Goal: Transaction & Acquisition: Book appointment/travel/reservation

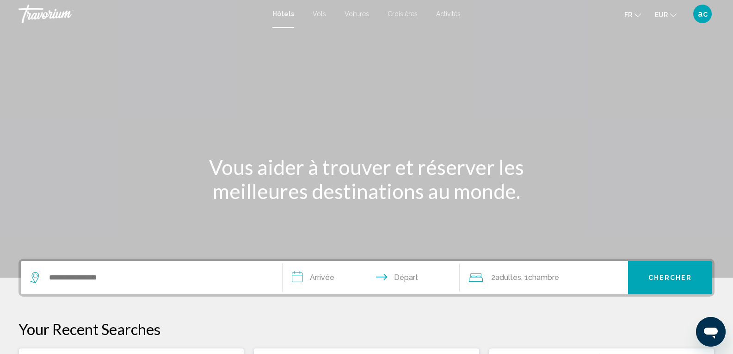
click at [179, 290] on div "Search widget" at bounding box center [151, 277] width 243 height 33
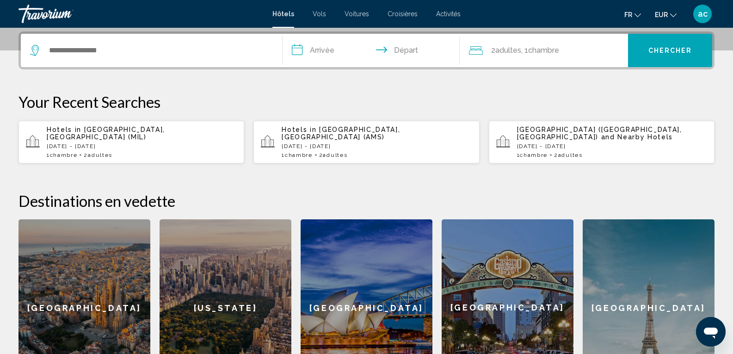
scroll to position [229, 0]
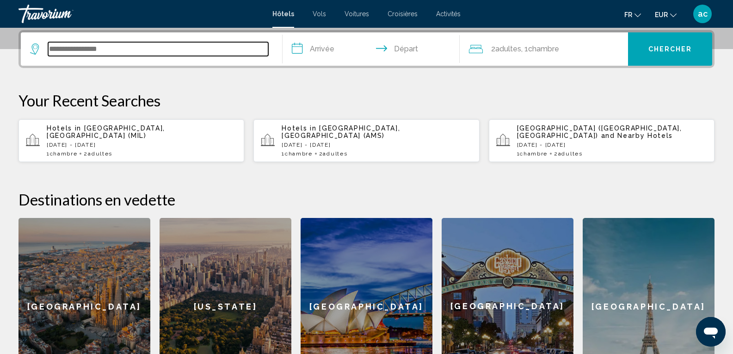
click at [187, 54] on input "Search widget" at bounding box center [158, 49] width 220 height 14
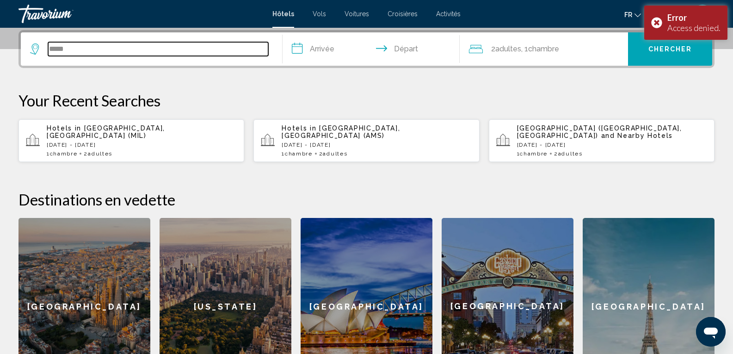
type input "*****"
click at [622, 294] on div "[GEOGRAPHIC_DATA]" at bounding box center [649, 306] width 132 height 177
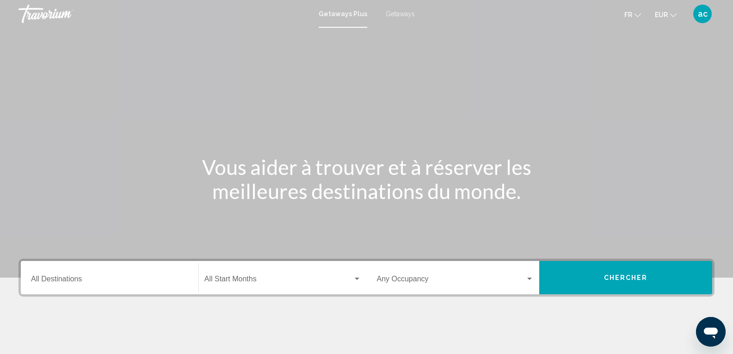
click at [94, 289] on div "Destination All Destinations" at bounding box center [109, 277] width 157 height 29
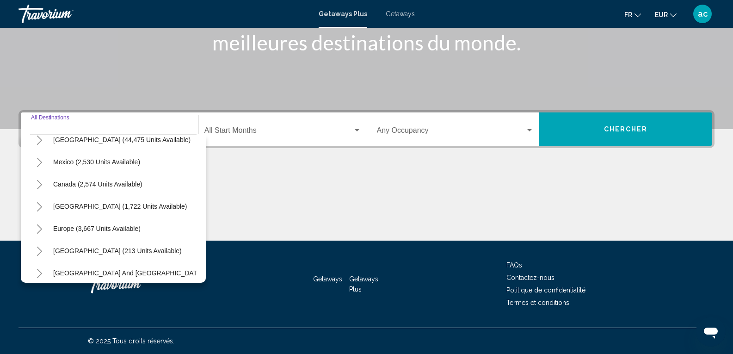
scroll to position [46, 0]
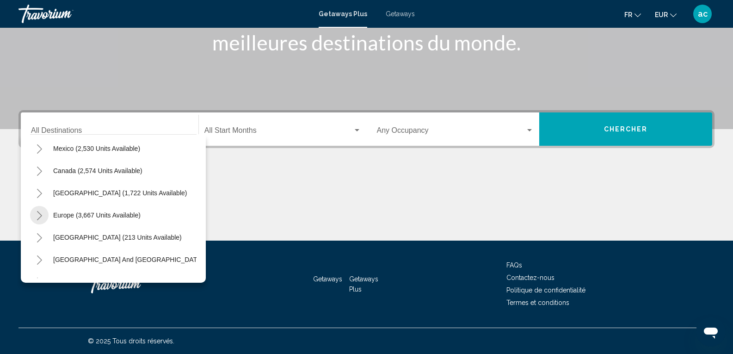
click at [41, 216] on button "Toggle Europe (3,667 units available)" at bounding box center [39, 215] width 19 height 19
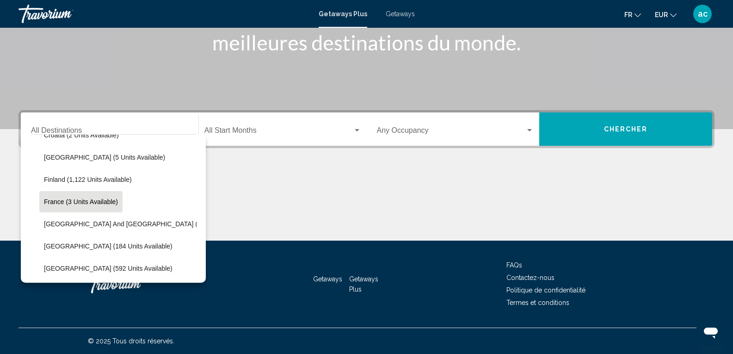
scroll to position [185, 0]
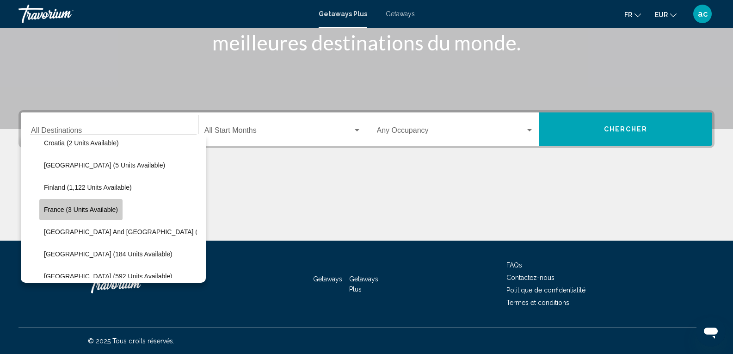
click at [59, 204] on button "France (3 units available)" at bounding box center [80, 209] width 83 height 21
type input "**********"
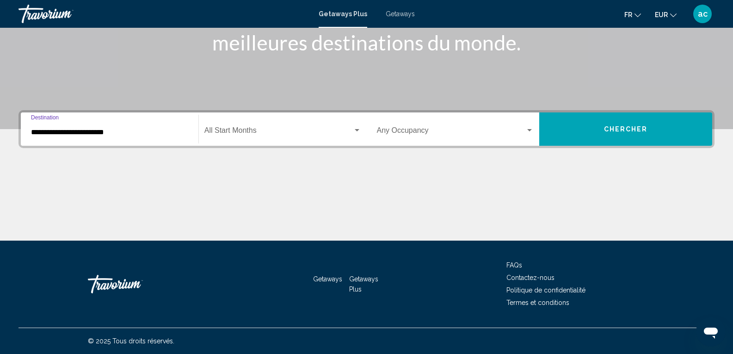
click at [340, 133] on span "Search widget" at bounding box center [278, 132] width 149 height 8
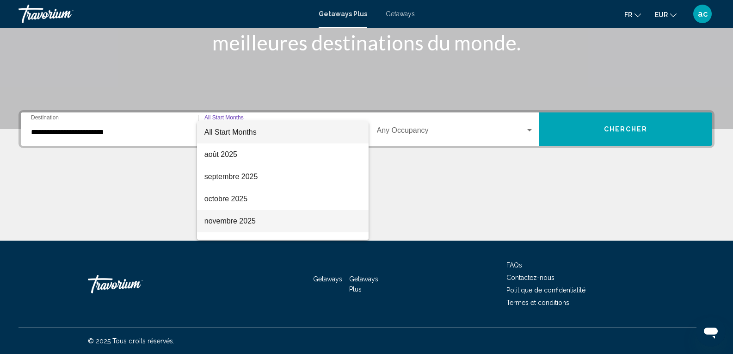
click at [347, 224] on span "novembre 2025" at bounding box center [282, 221] width 157 height 22
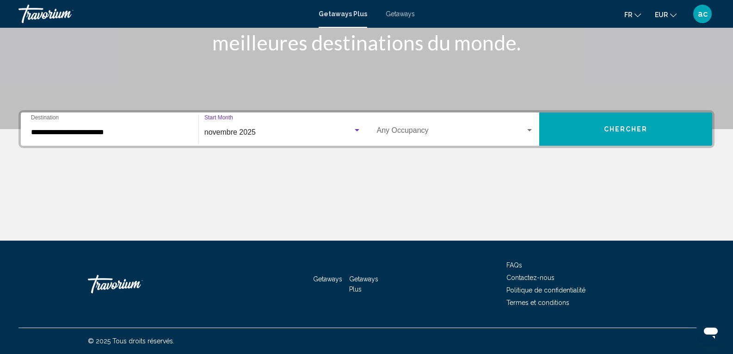
click at [324, 132] on div "novembre 2025" at bounding box center [278, 132] width 149 height 8
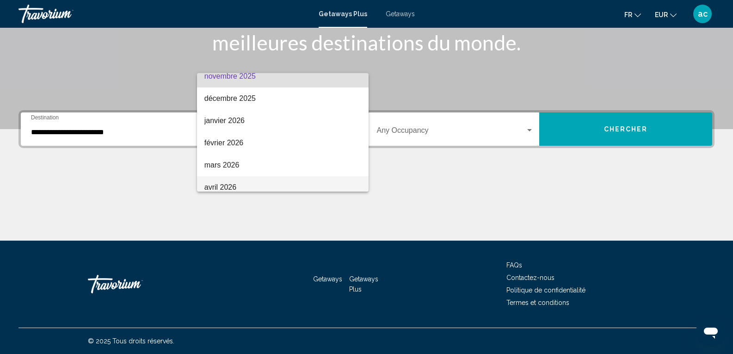
scroll to position [87, 0]
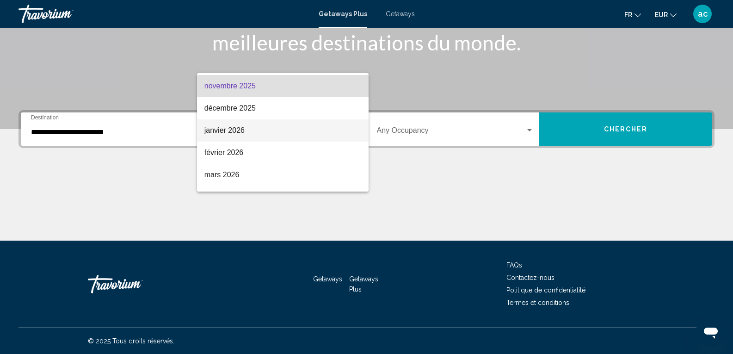
click at [275, 137] on span "janvier 2026" at bounding box center [282, 130] width 157 height 22
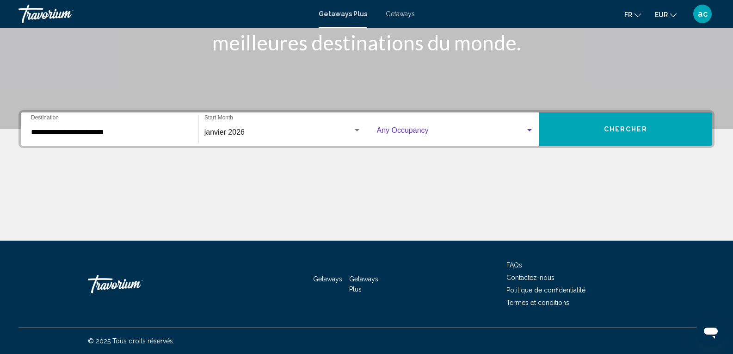
click at [511, 129] on span "Search widget" at bounding box center [451, 132] width 149 height 8
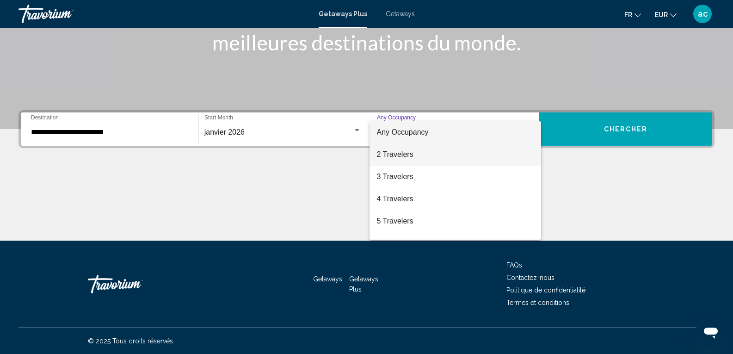
click at [489, 159] on span "2 Travelers" at bounding box center [455, 154] width 157 height 22
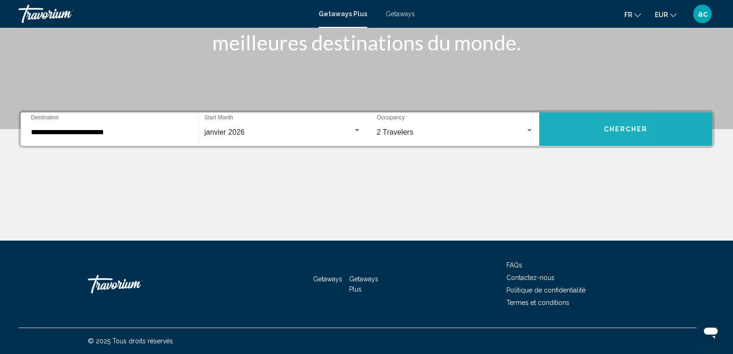
click at [566, 131] on button "Chercher" at bounding box center [625, 128] width 173 height 33
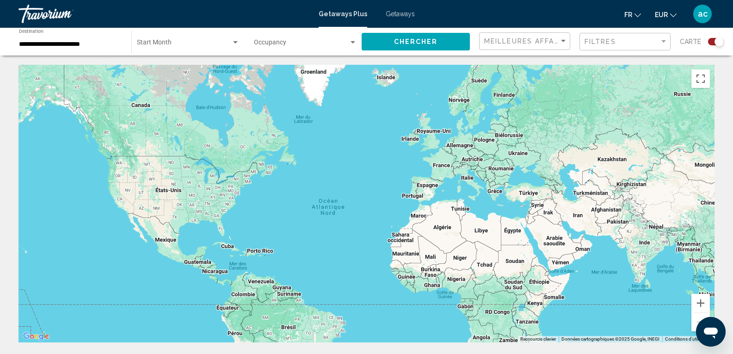
drag, startPoint x: 489, startPoint y: 176, endPoint x: 478, endPoint y: 195, distance: 21.6
click at [478, 195] on div "Main content" at bounding box center [367, 204] width 696 height 278
click at [702, 301] on button "Zoom avant" at bounding box center [701, 303] width 19 height 19
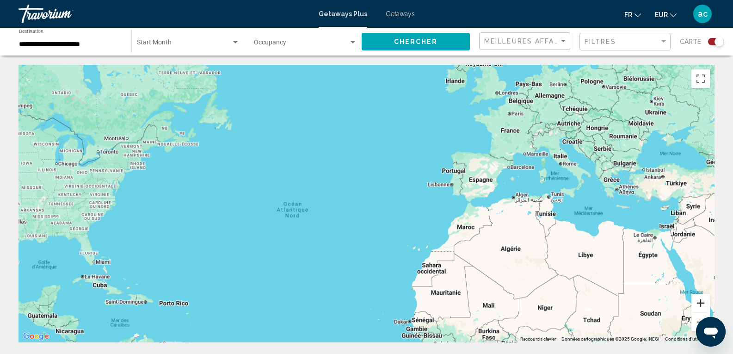
click at [702, 301] on button "Zoom avant" at bounding box center [701, 303] width 19 height 19
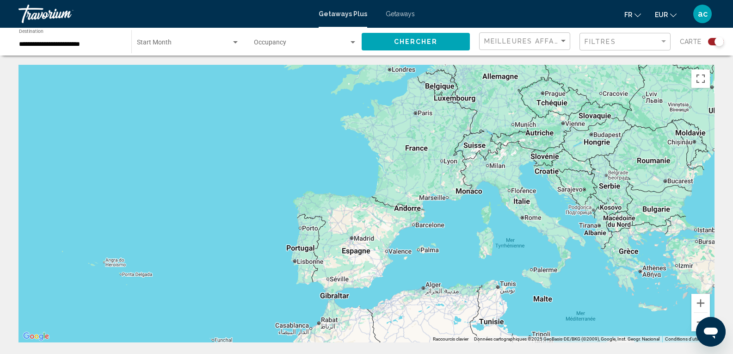
drag, startPoint x: 441, startPoint y: 153, endPoint x: 191, endPoint y: 252, distance: 269.2
click at [191, 252] on div "Main content" at bounding box center [367, 204] width 696 height 278
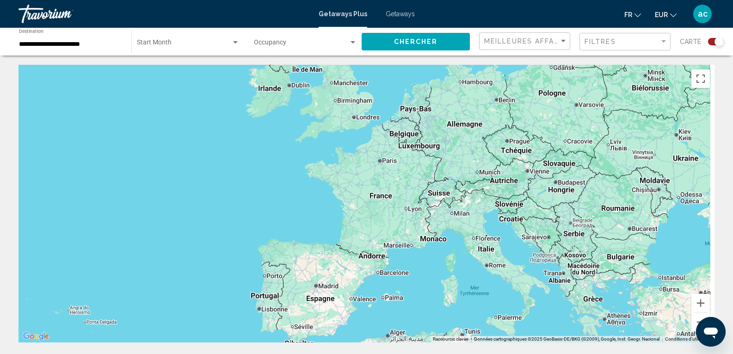
drag, startPoint x: 420, startPoint y: 111, endPoint x: 401, endPoint y: 157, distance: 50.4
click at [401, 157] on div "Main content" at bounding box center [367, 204] width 696 height 278
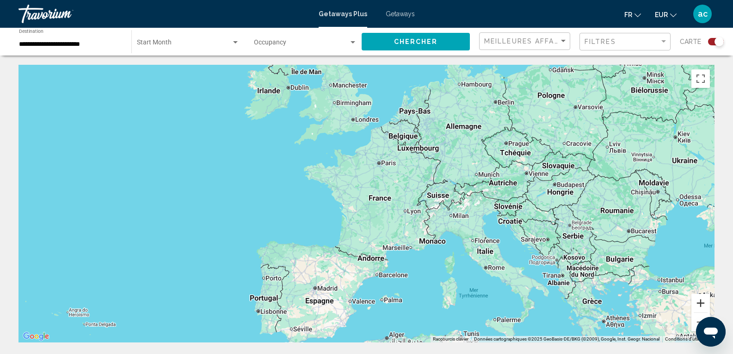
click at [694, 305] on button "Zoom avant" at bounding box center [701, 303] width 19 height 19
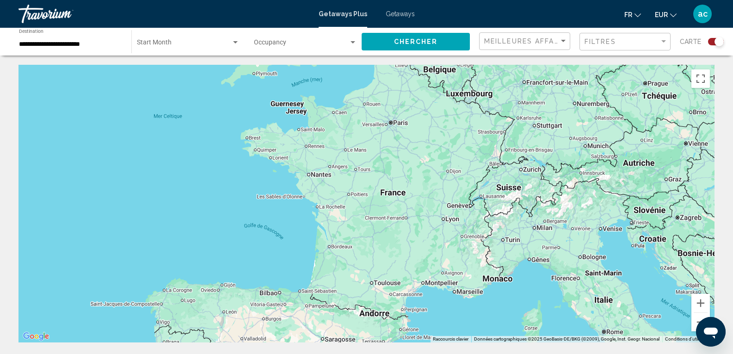
click at [401, 17] on span "Getaways" at bounding box center [400, 13] width 29 height 7
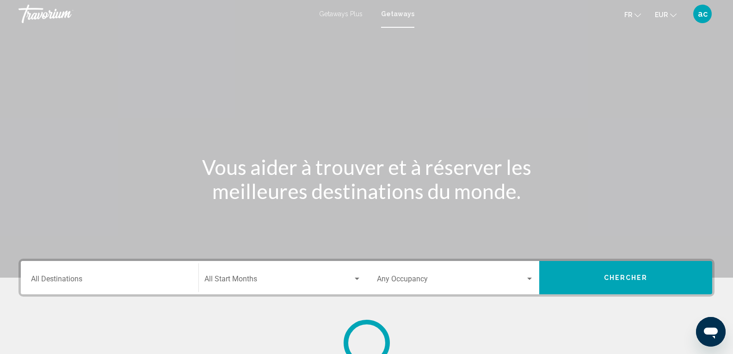
click at [165, 271] on div "Destination All Destinations" at bounding box center [109, 277] width 157 height 29
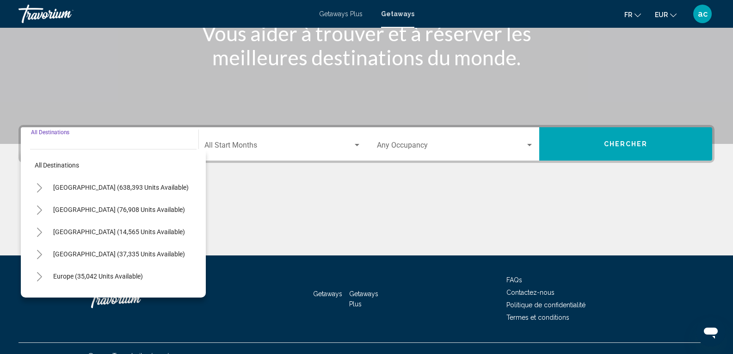
scroll to position [149, 0]
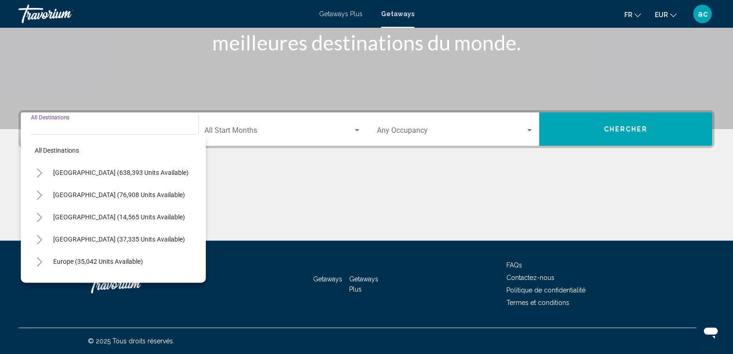
click at [40, 260] on icon "Toggle Europe (35,042 units available)" at bounding box center [39, 261] width 7 height 9
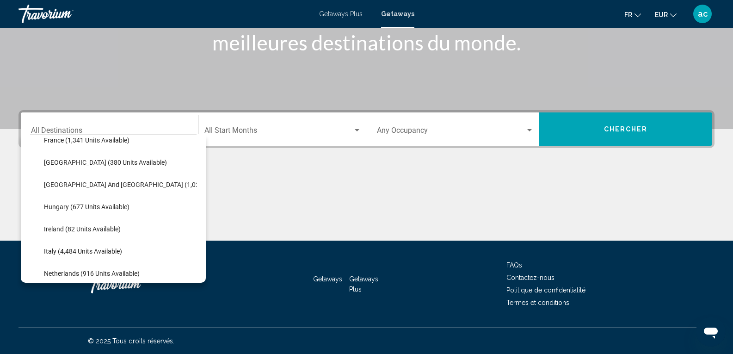
scroll to position [278, 0]
click at [68, 148] on button "France (1,341 units available)" at bounding box center [86, 139] width 95 height 21
type input "**********"
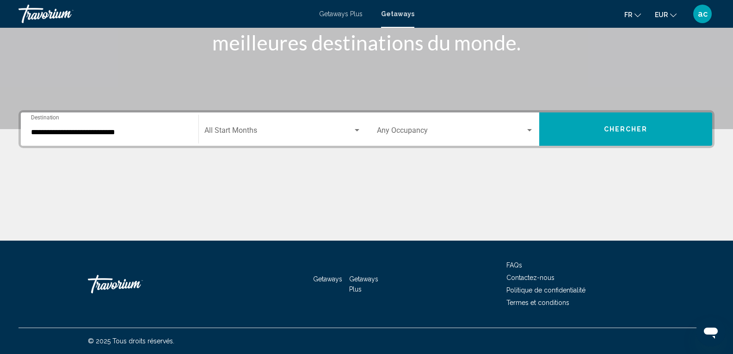
click at [254, 125] on div "Start Month All Start Months" at bounding box center [282, 129] width 157 height 29
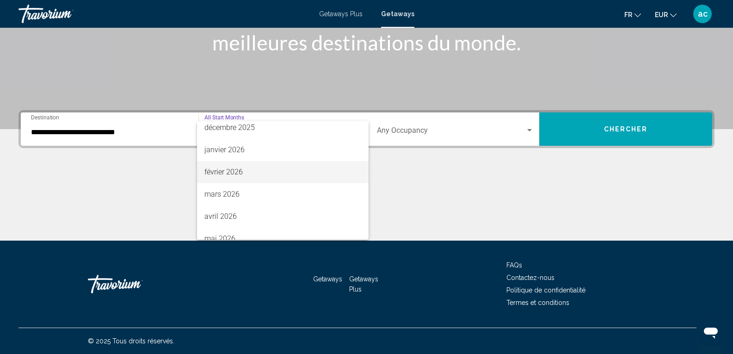
scroll to position [100, 0]
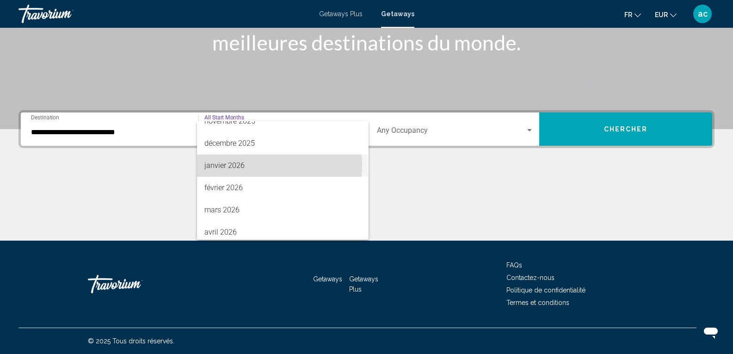
click at [234, 165] on span "janvier 2026" at bounding box center [282, 166] width 157 height 22
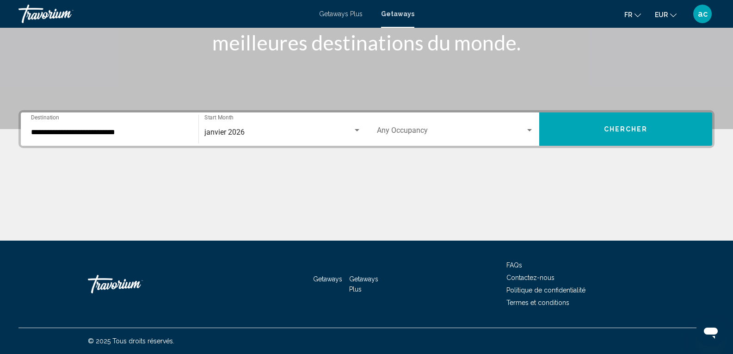
click at [416, 137] on div "Occupancy Any Occupancy" at bounding box center [455, 129] width 157 height 29
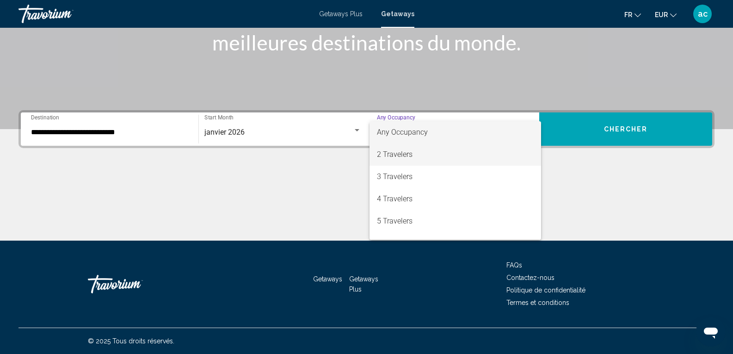
click at [415, 159] on span "2 Travelers" at bounding box center [455, 154] width 157 height 22
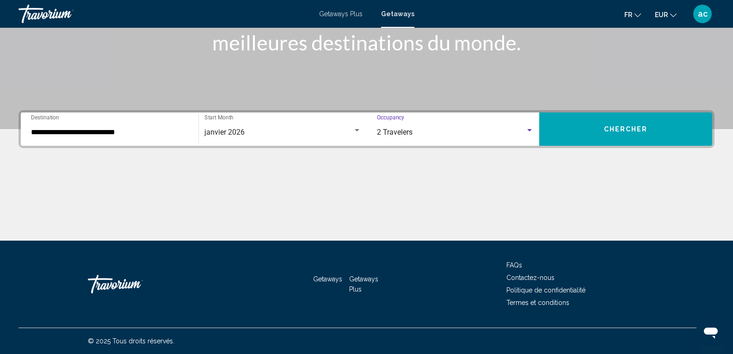
click at [551, 126] on button "Chercher" at bounding box center [625, 128] width 173 height 33
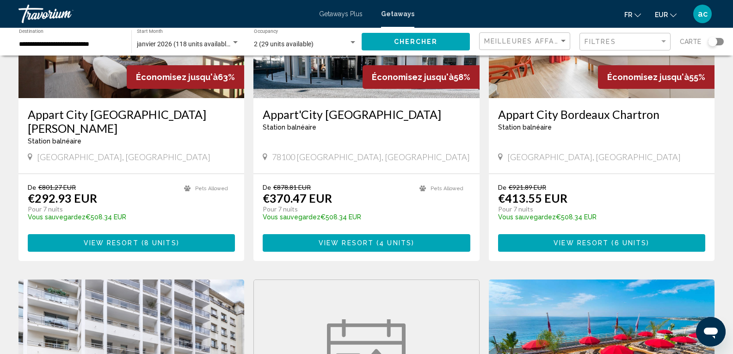
scroll to position [463, 0]
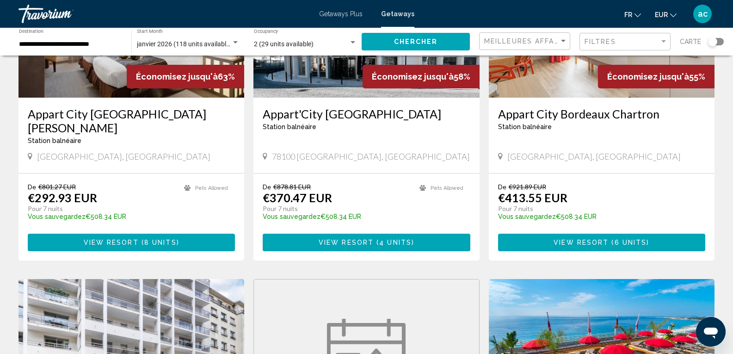
click at [715, 44] on div "Search widget" at bounding box center [712, 41] width 9 height 9
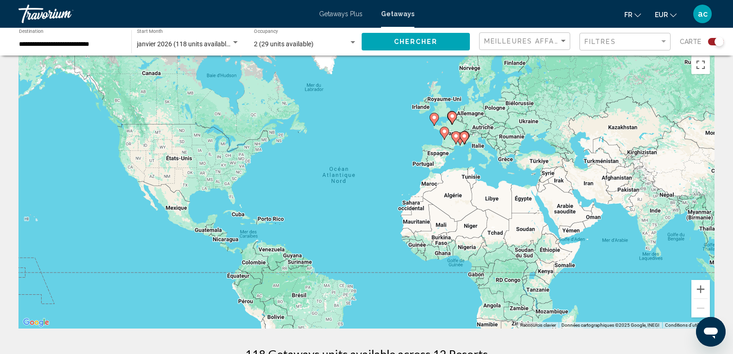
scroll to position [9, 0]
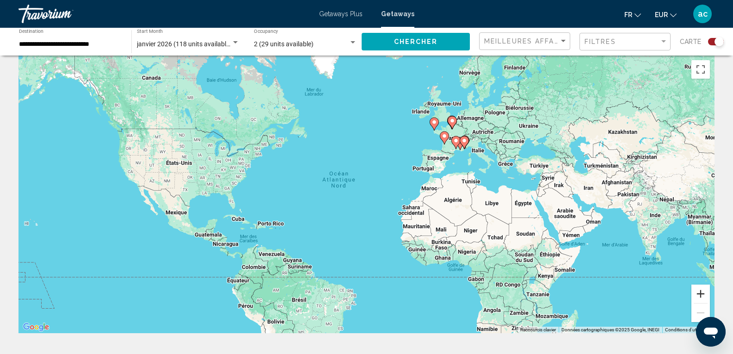
click at [703, 292] on button "Zoom avant" at bounding box center [701, 294] width 19 height 19
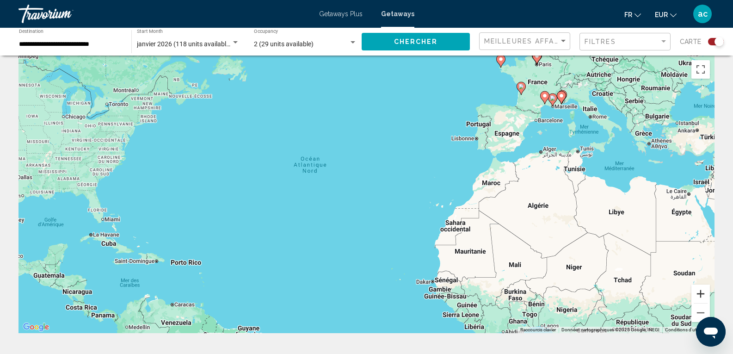
click at [703, 292] on button "Zoom avant" at bounding box center [701, 294] width 19 height 19
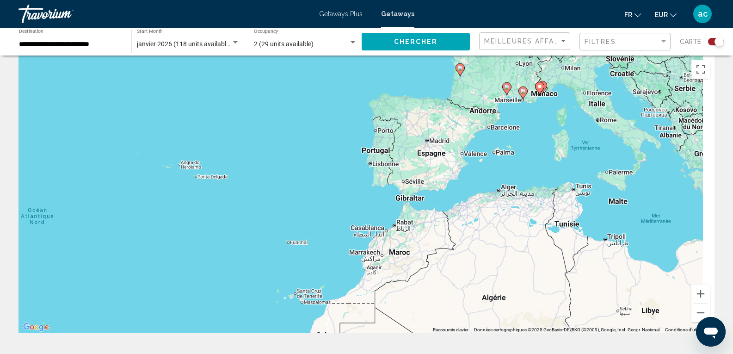
drag, startPoint x: 609, startPoint y: 145, endPoint x: 283, endPoint y: 280, distance: 353.0
click at [283, 280] on div "Pour activer le glissement avec le clavier, appuyez sur Alt+Entrée. Une fois ce…" at bounding box center [367, 195] width 696 height 278
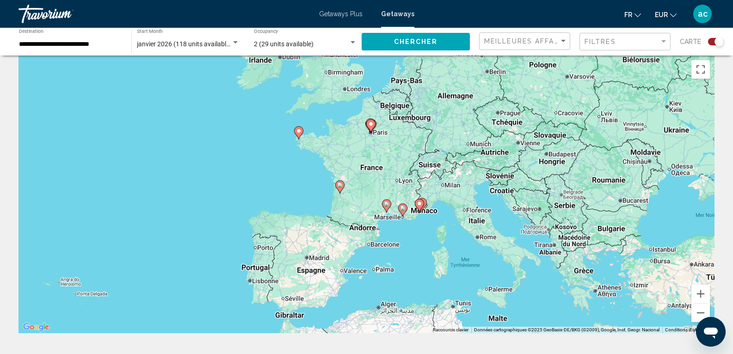
drag, startPoint x: 396, startPoint y: 169, endPoint x: 392, endPoint y: 227, distance: 57.5
click at [392, 227] on div "Pour activer le glissement avec le clavier, appuyez sur Alt+Entrée. Une fois ce…" at bounding box center [367, 195] width 696 height 278
click at [709, 295] on button "Zoom avant" at bounding box center [701, 294] width 19 height 19
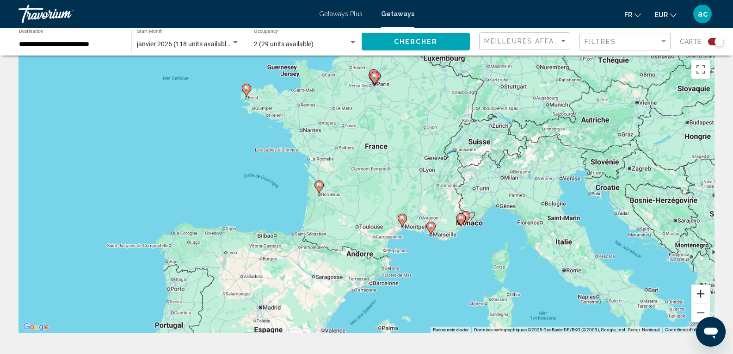
click at [709, 295] on button "Zoom avant" at bounding box center [701, 294] width 19 height 19
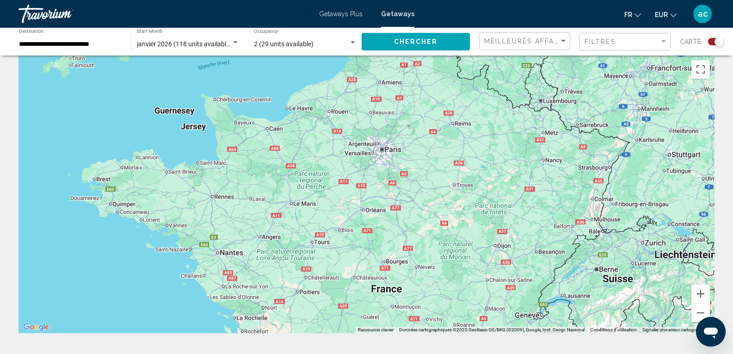
drag, startPoint x: 432, startPoint y: 59, endPoint x: 430, endPoint y: 264, distance: 205.0
click at [430, 264] on div "Pour activer le glissement avec le clavier, appuyez sur Alt+Entrée. Une fois ce…" at bounding box center [367, 195] width 696 height 278
click at [696, 296] on button "Zoom avant" at bounding box center [701, 294] width 19 height 19
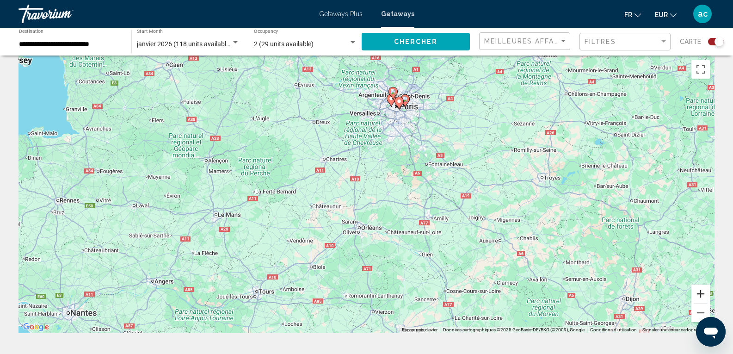
click at [696, 296] on button "Zoom avant" at bounding box center [701, 294] width 19 height 19
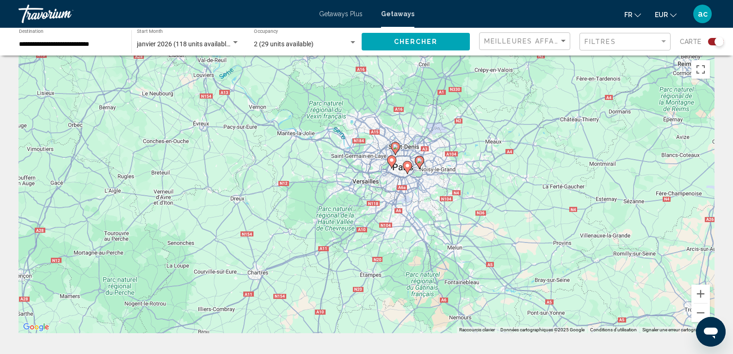
drag, startPoint x: 576, startPoint y: 117, endPoint x: 551, endPoint y: 265, distance: 150.7
click at [551, 265] on div "Pour activer le glissement avec le clavier, appuyez sur Alt+Entrée. Une fois ce…" at bounding box center [367, 195] width 696 height 278
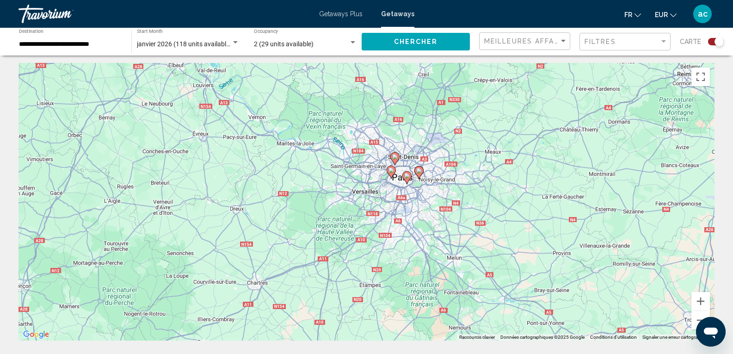
scroll to position [0, 0]
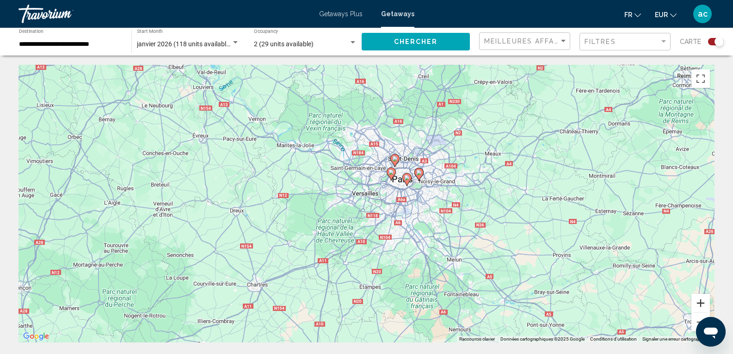
click at [710, 298] on button "Zoom avant" at bounding box center [701, 303] width 19 height 19
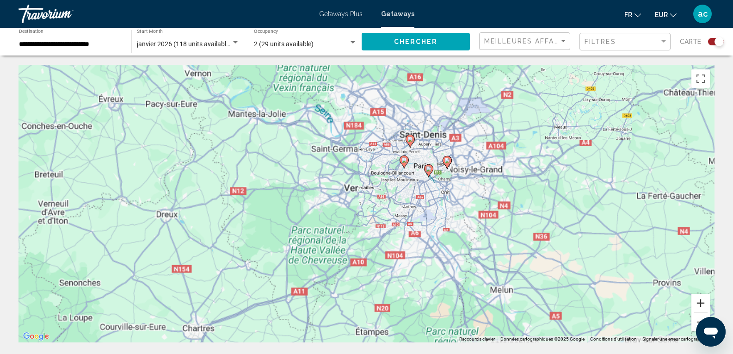
click at [710, 298] on button "Zoom avant" at bounding box center [701, 303] width 19 height 19
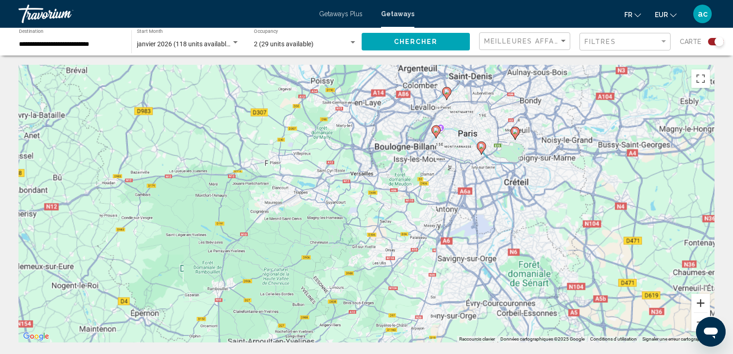
click at [710, 298] on button "Zoom avant" at bounding box center [701, 303] width 19 height 19
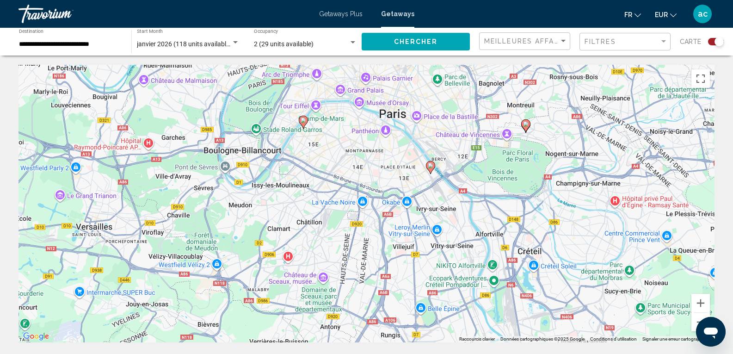
drag, startPoint x: 636, startPoint y: 179, endPoint x: 415, endPoint y: 229, distance: 225.9
click at [379, 288] on div "Pour activer le glissement avec le clavier, appuyez sur Alt+Entrée. Une fois ce…" at bounding box center [367, 204] width 696 height 278
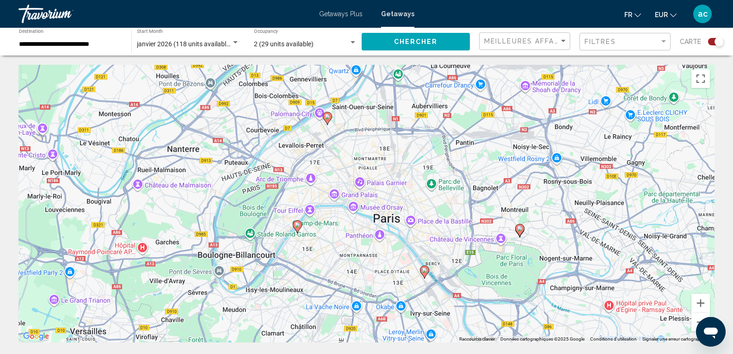
drag, startPoint x: 431, startPoint y: 147, endPoint x: 424, endPoint y: 255, distance: 108.0
click at [424, 255] on div "Pour activer le glissement avec le clavier, appuyez sur Alt+Entrée. Une fois ce…" at bounding box center [367, 204] width 696 height 278
click at [297, 227] on image "Main content" at bounding box center [298, 225] width 6 height 6
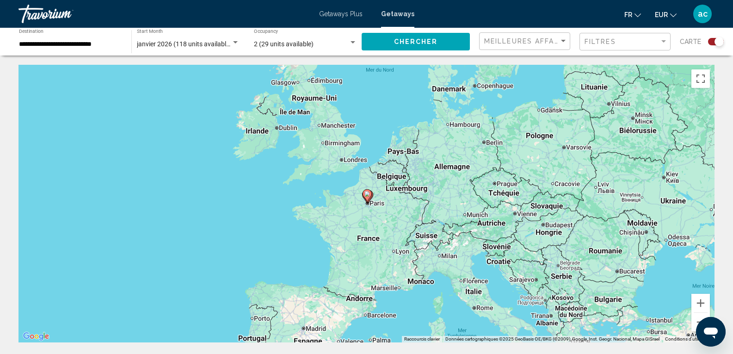
click at [369, 198] on icon "Main content" at bounding box center [367, 196] width 8 height 12
type input "**********"
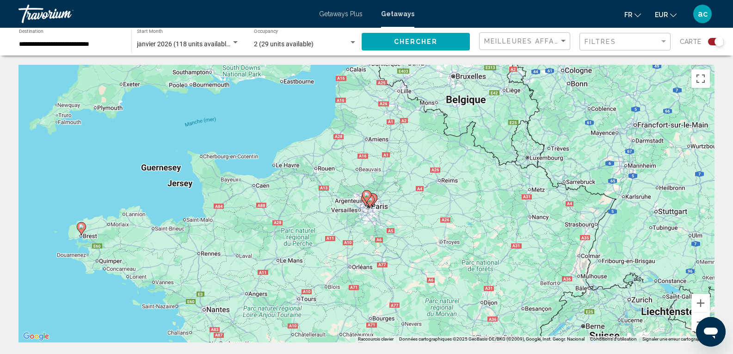
click at [369, 203] on gmp-advanced-marker "Main content" at bounding box center [366, 197] width 9 height 14
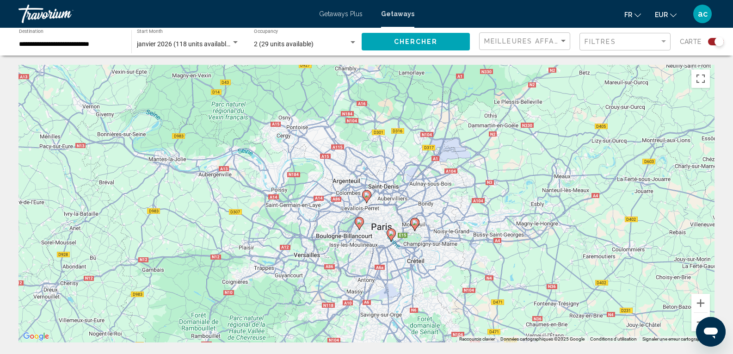
click at [360, 224] on icon "Main content" at bounding box center [359, 223] width 8 height 12
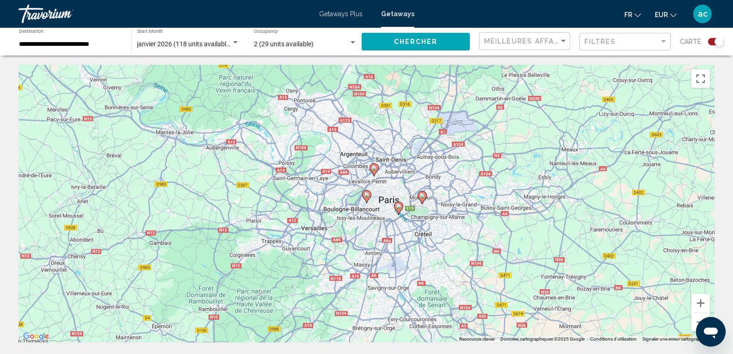
click at [370, 196] on icon "Main content" at bounding box center [366, 197] width 8 height 12
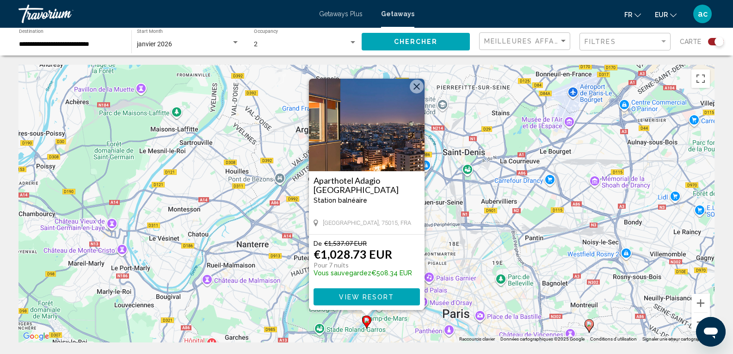
click at [419, 88] on button "Fermer" at bounding box center [417, 87] width 14 height 14
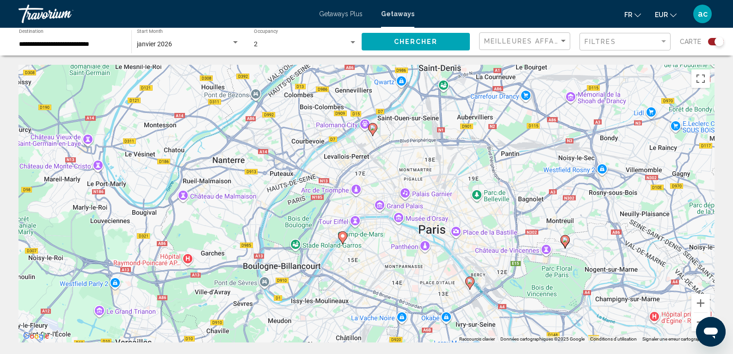
drag, startPoint x: 424, startPoint y: 319, endPoint x: 396, endPoint y: 221, distance: 101.9
click at [396, 221] on div "Pour activer le glissement avec le clavier, appuyez sur Alt+Entrée. Une fois ce…" at bounding box center [367, 204] width 696 height 278
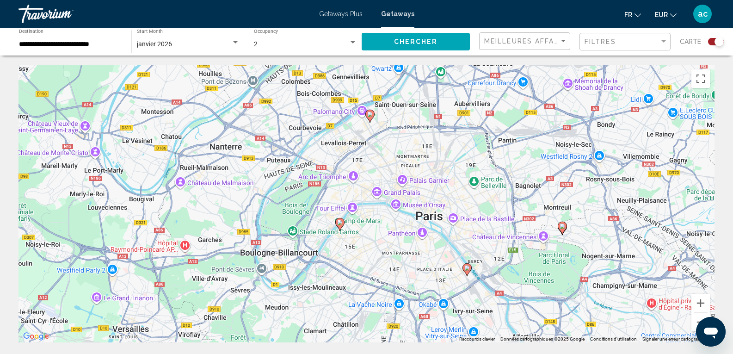
click at [470, 268] on icon "Main content" at bounding box center [467, 270] width 8 height 12
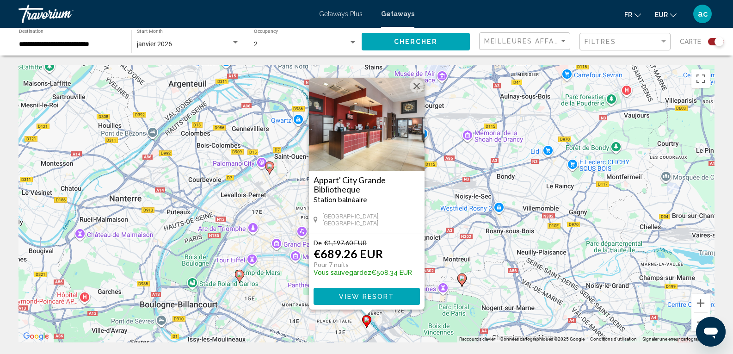
click at [417, 86] on button "Fermer" at bounding box center [417, 86] width 14 height 14
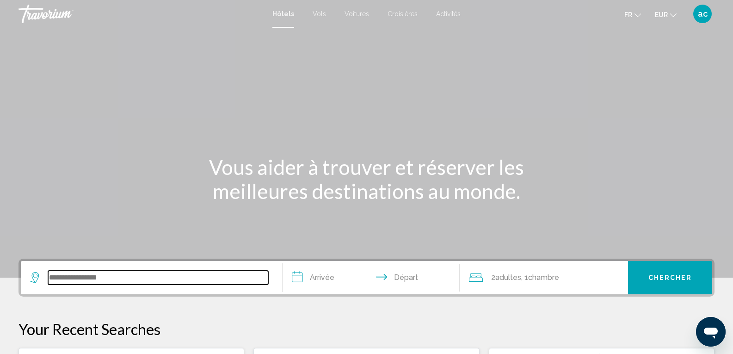
click at [123, 279] on input "Search widget" at bounding box center [158, 278] width 220 height 14
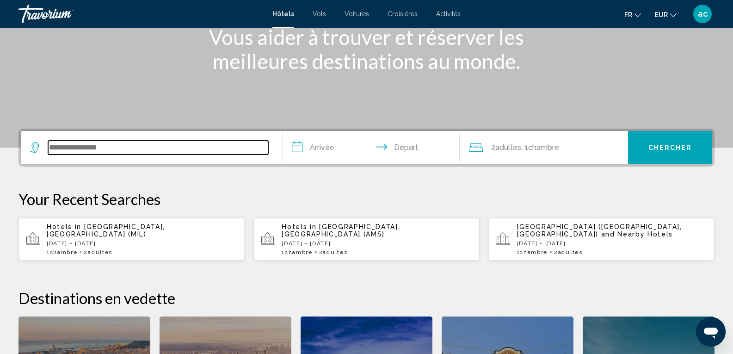
scroll to position [229, 0]
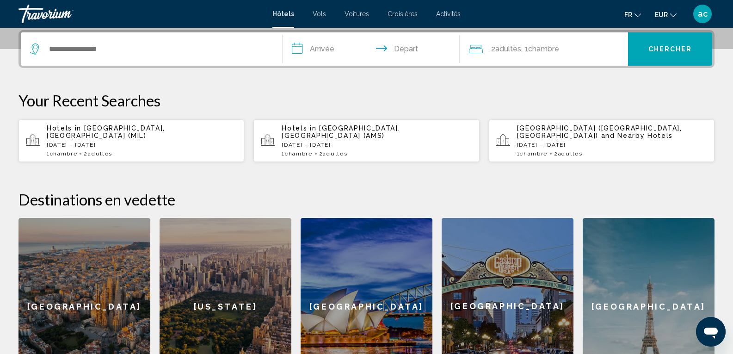
click at [620, 281] on div "[GEOGRAPHIC_DATA]" at bounding box center [649, 306] width 132 height 177
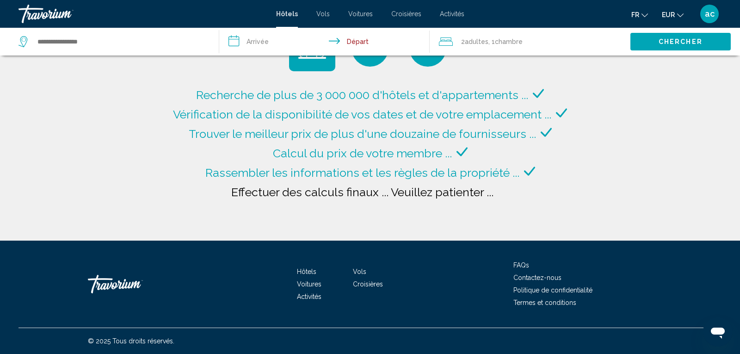
type input "**********"
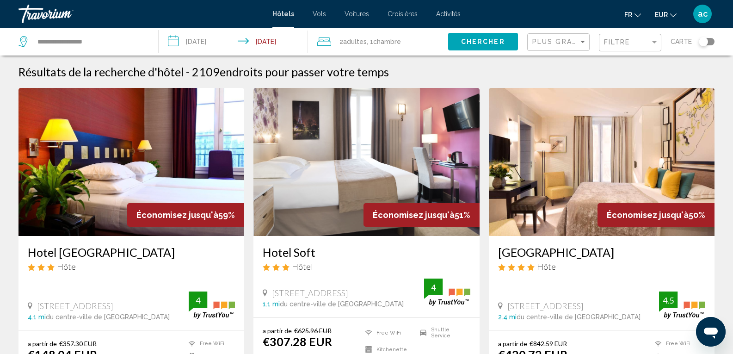
click at [225, 48] on input "**********" at bounding box center [235, 43] width 153 height 31
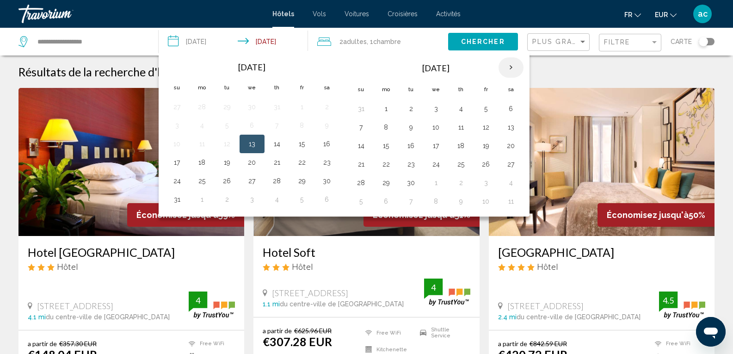
click at [513, 72] on th "Next month" at bounding box center [511, 67] width 25 height 20
click at [511, 70] on th "Next month" at bounding box center [511, 67] width 25 height 20
click at [392, 130] on button "5" at bounding box center [386, 127] width 15 height 13
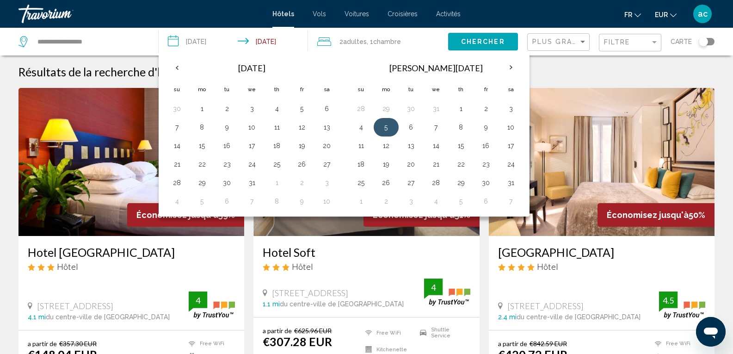
click at [385, 121] on button "5" at bounding box center [386, 127] width 15 height 13
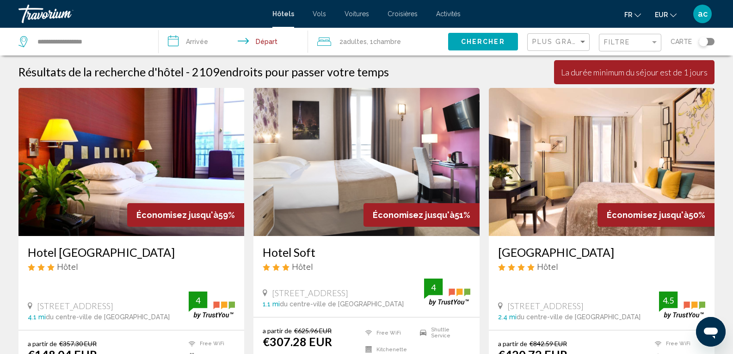
click at [207, 45] on input "**********" at bounding box center [235, 43] width 153 height 31
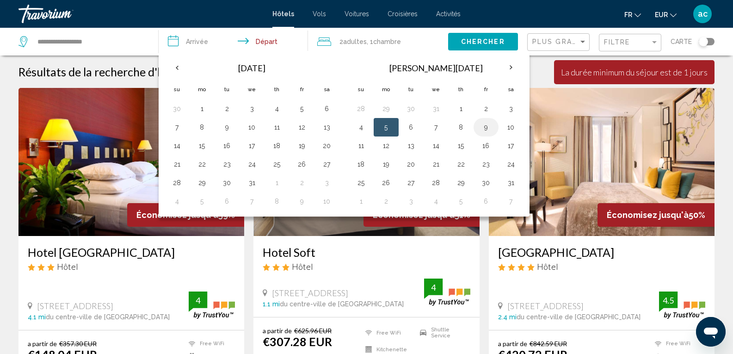
click at [475, 131] on td "9" at bounding box center [486, 127] width 25 height 19
click at [477, 129] on td "9" at bounding box center [486, 127] width 25 height 19
click at [489, 131] on button "9" at bounding box center [486, 127] width 15 height 13
click at [362, 149] on button "11" at bounding box center [361, 145] width 15 height 13
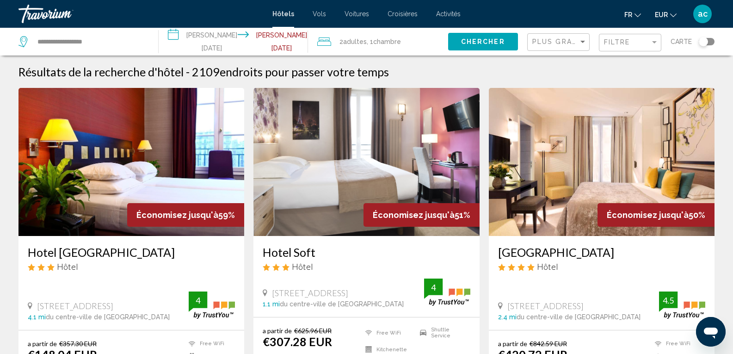
type input "**********"
click at [482, 43] on span "Chercher" at bounding box center [483, 41] width 44 height 7
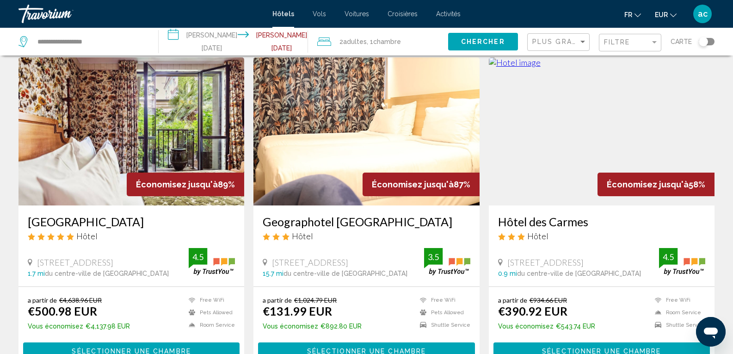
scroll to position [46, 0]
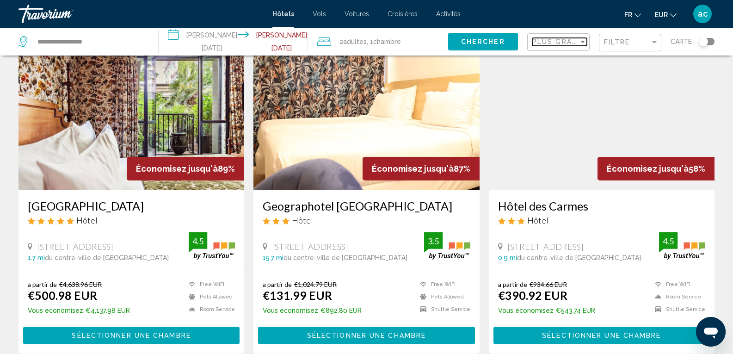
click at [569, 43] on span "Plus grandes économies" at bounding box center [588, 41] width 110 height 7
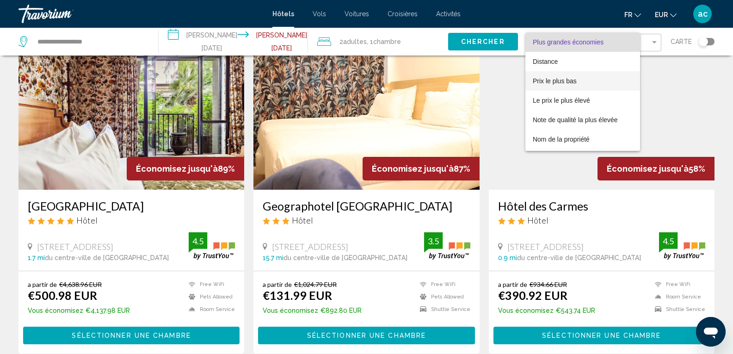
click at [571, 77] on span "Prix le plus bas" at bounding box center [555, 80] width 44 height 7
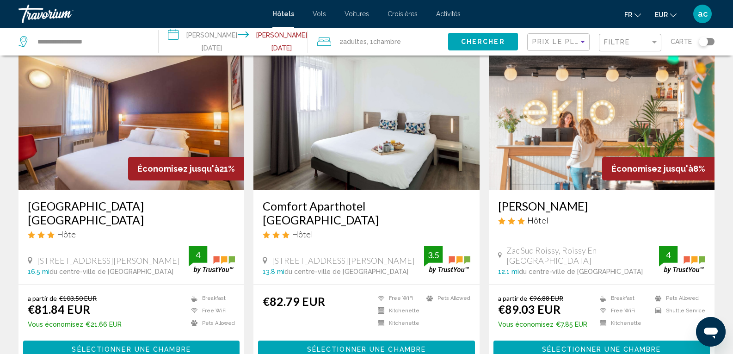
click at [709, 44] on div "Toggle map" at bounding box center [707, 41] width 16 height 7
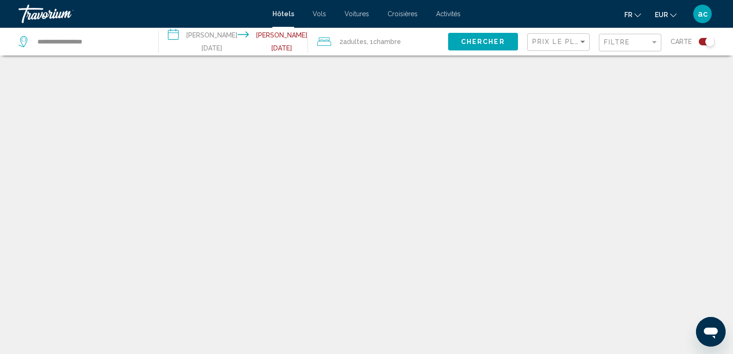
scroll to position [56, 0]
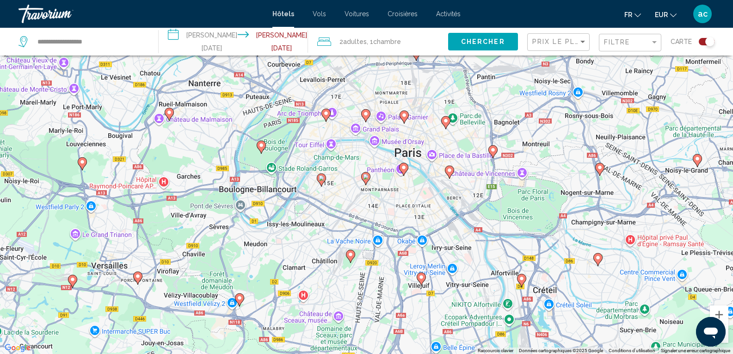
drag, startPoint x: 352, startPoint y: 198, endPoint x: 534, endPoint y: 260, distance: 191.8
click at [534, 260] on div "Pour activer le glissement avec le clavier, appuyez sur Alt+Entrée. Une fois ce…" at bounding box center [366, 177] width 733 height 354
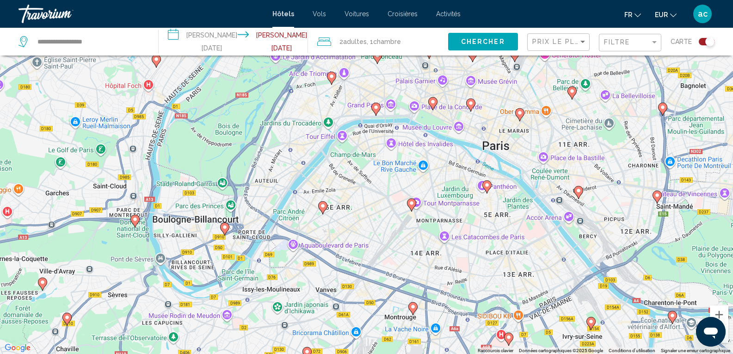
drag, startPoint x: 441, startPoint y: 222, endPoint x: 597, endPoint y: 282, distance: 166.9
click at [597, 282] on div "Pour activer le glissement avec le clavier, appuyez sur Alt+Entrée. Une fois ce…" at bounding box center [366, 177] width 733 height 354
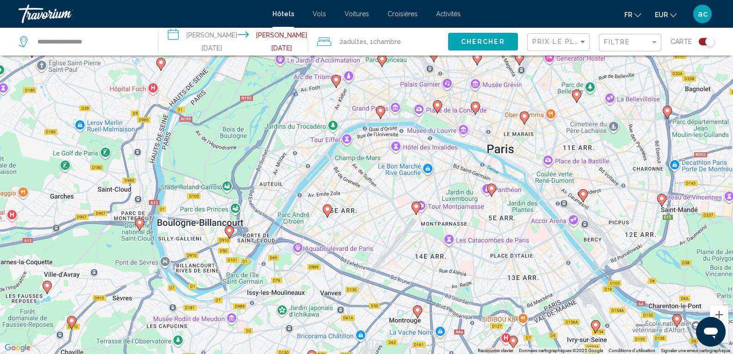
click at [493, 191] on image "Main content" at bounding box center [492, 189] width 6 height 6
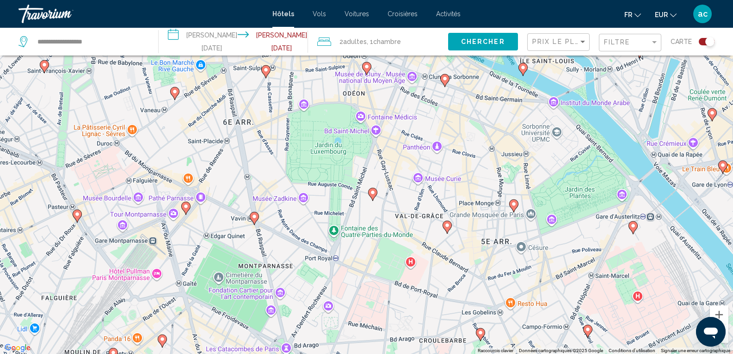
drag, startPoint x: 396, startPoint y: 236, endPoint x: 495, endPoint y: 213, distance: 101.2
click at [495, 213] on div "Pour naviguer, appuyez sur les touches fléchées. Pour activer le glissement ave…" at bounding box center [366, 177] width 733 height 354
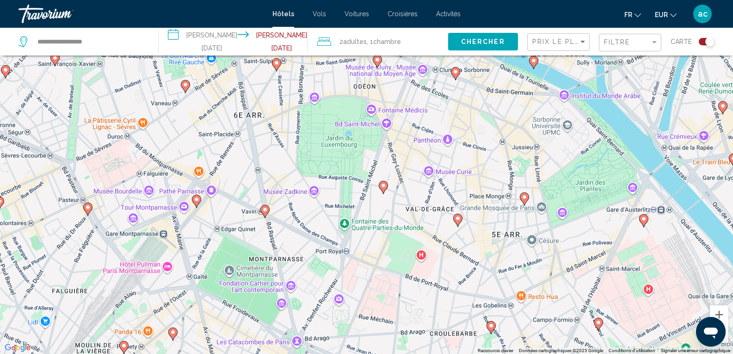
click at [525, 196] on image "Main content" at bounding box center [525, 197] width 6 height 6
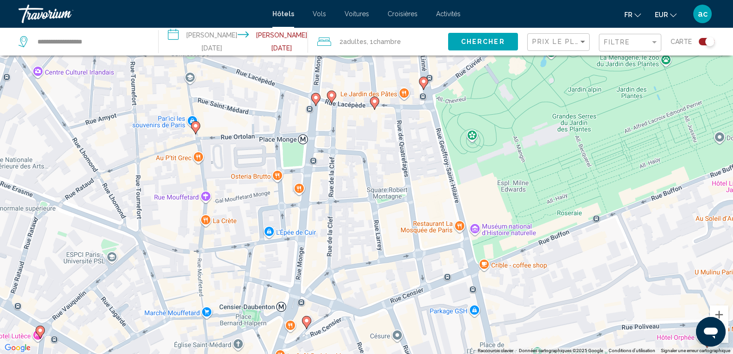
click at [374, 105] on icon "Main content" at bounding box center [374, 103] width 8 height 12
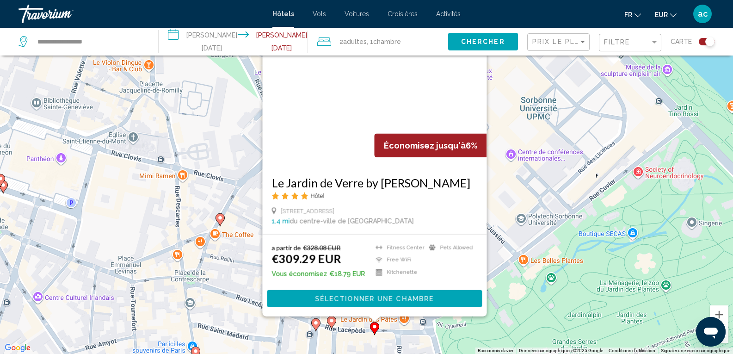
click at [335, 325] on gmp-advanced-marker "Main content" at bounding box center [331, 323] width 9 height 14
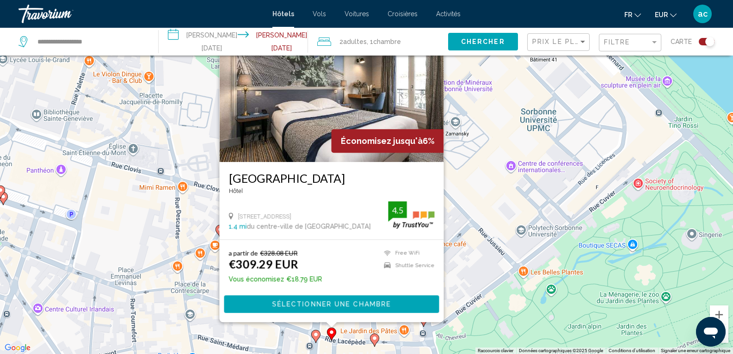
click at [316, 337] on icon "Main content" at bounding box center [315, 336] width 8 height 12
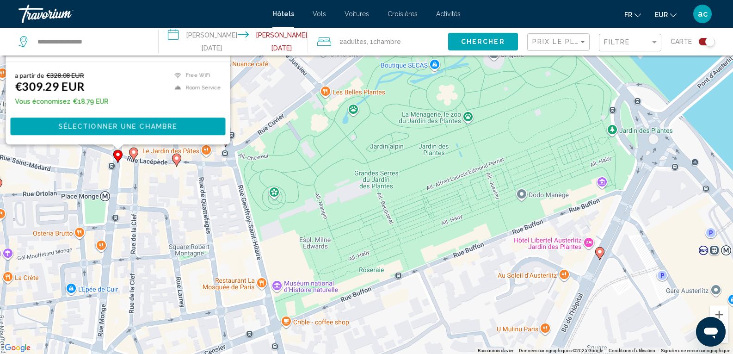
drag, startPoint x: 558, startPoint y: 324, endPoint x: 352, endPoint y: 146, distance: 272.6
click at [352, 146] on div "Pour activer le glissement avec le clavier, appuyez sur Alt+Entrée. Une fois ce…" at bounding box center [366, 177] width 733 height 354
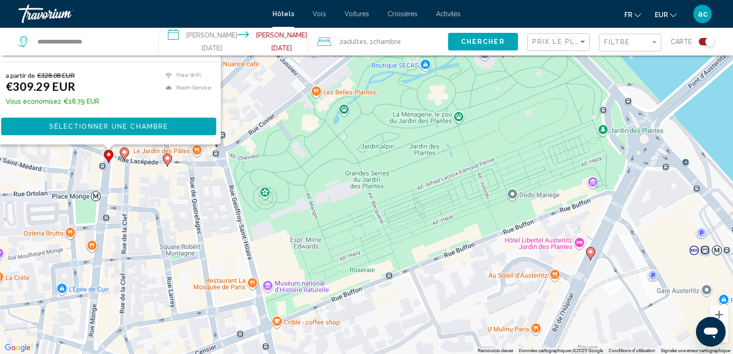
click at [591, 255] on icon "Main content" at bounding box center [590, 253] width 8 height 12
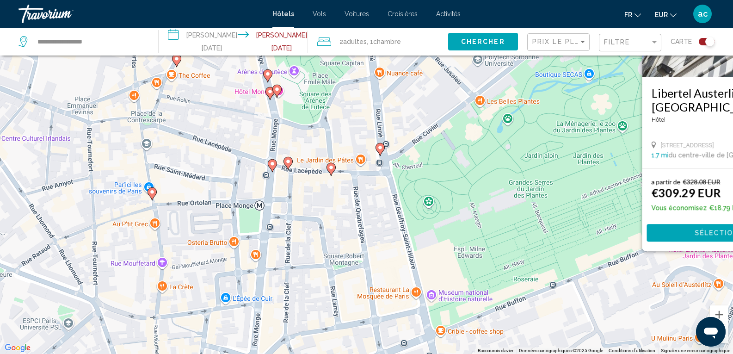
drag, startPoint x: 359, startPoint y: 279, endPoint x: 580, endPoint y: 191, distance: 238.0
click at [580, 191] on div "Pour activer le glissement avec le clavier, appuyez sur Alt+Entrée. Une fois ce…" at bounding box center [366, 177] width 733 height 354
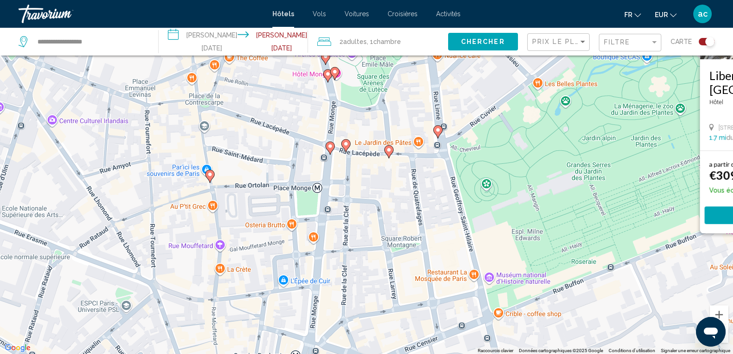
click at [210, 180] on icon "Main content" at bounding box center [209, 176] width 8 height 12
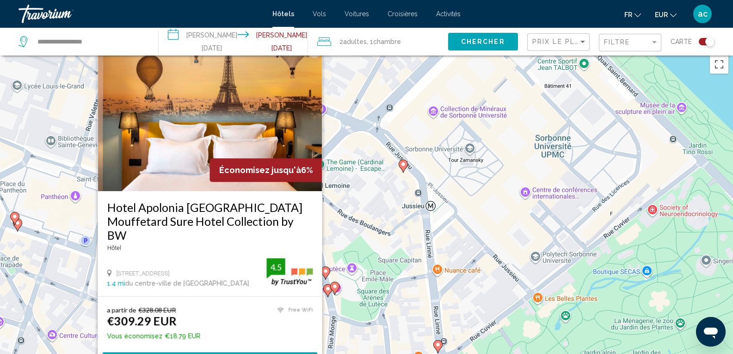
scroll to position [0, 0]
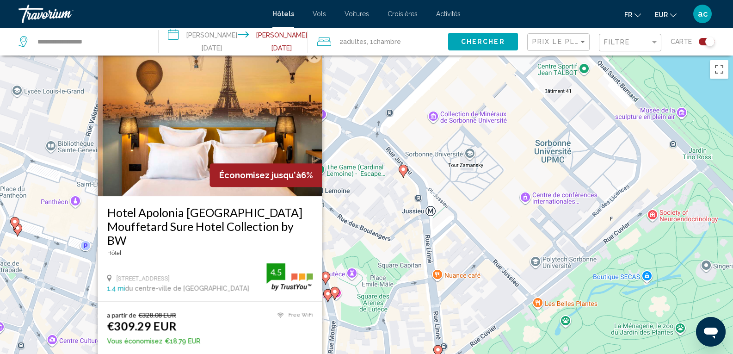
click at [310, 63] on button "Fermer" at bounding box center [314, 56] width 14 height 14
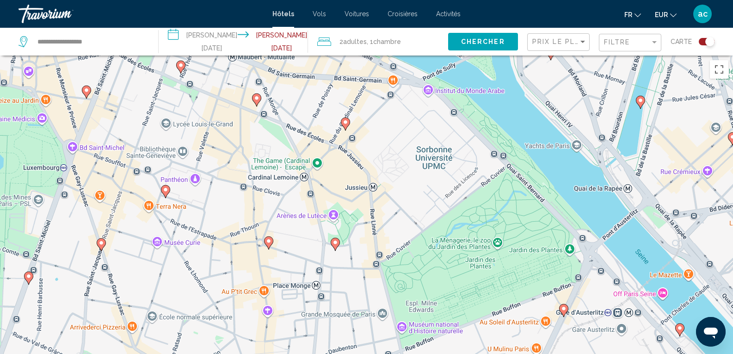
click at [310, 123] on div "Pour activer le glissement avec le clavier, appuyez sur Alt+Entrée. Une fois ce…" at bounding box center [366, 233] width 733 height 354
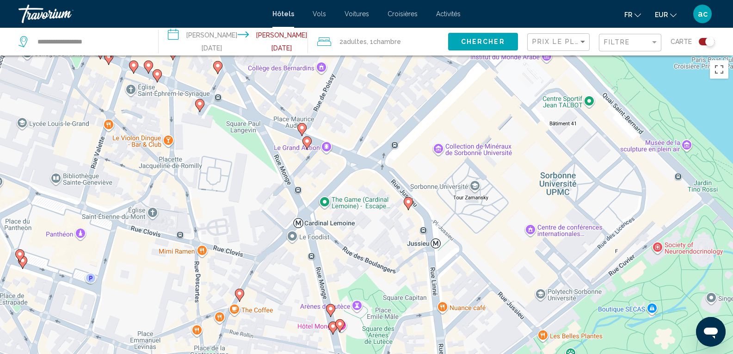
click at [302, 130] on image "Main content" at bounding box center [302, 128] width 6 height 6
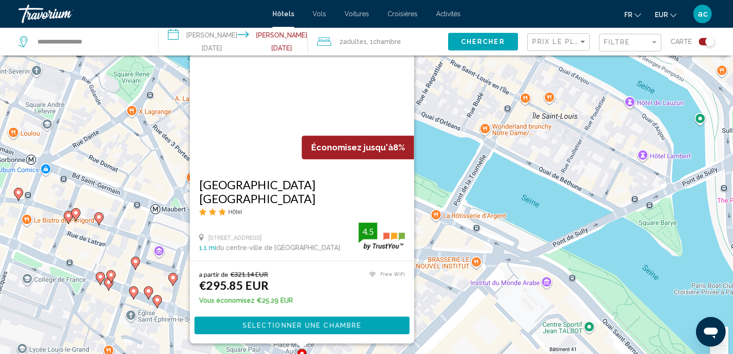
scroll to position [46, 0]
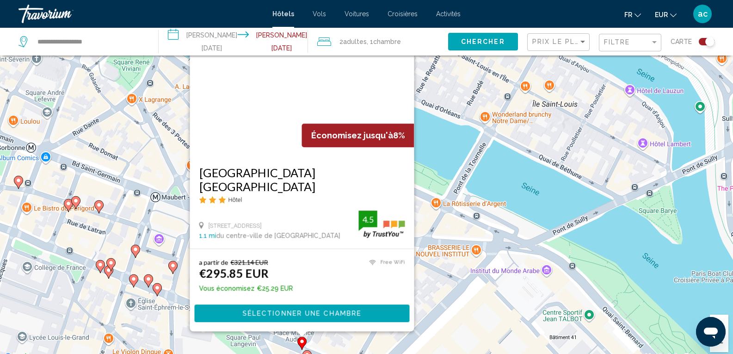
click at [602, 43] on mat-form-field "Filtre" at bounding box center [630, 43] width 62 height 18
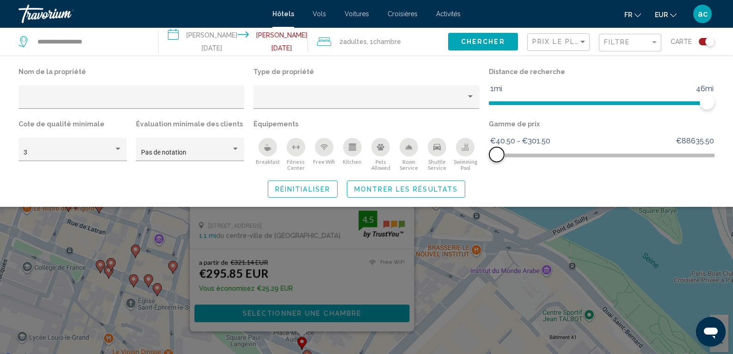
drag, startPoint x: 708, startPoint y: 153, endPoint x: 497, endPoint y: 165, distance: 211.8
click at [497, 165] on div "Gamme de prix €40.50 €88635.50 €40.50 €301.50 €40.50 - €301.50" at bounding box center [601, 145] width 235 height 54
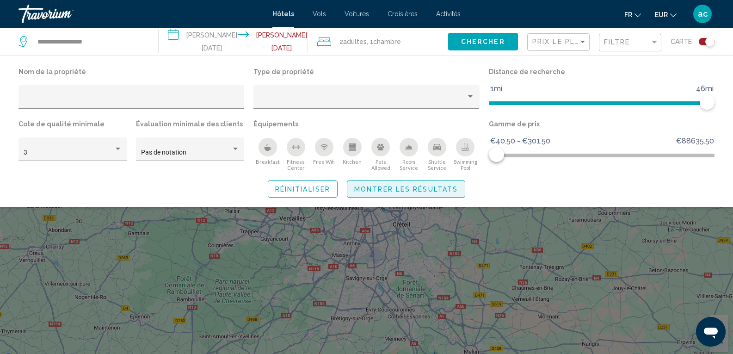
click at [459, 195] on button "Montrer les résultats" at bounding box center [406, 188] width 118 height 17
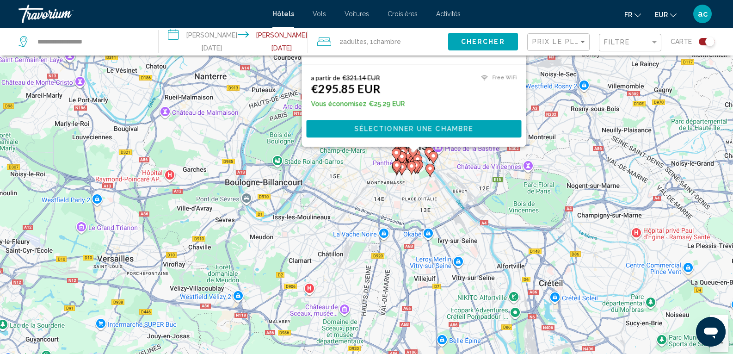
drag, startPoint x: 434, startPoint y: 209, endPoint x: 681, endPoint y: 222, distance: 247.4
click at [681, 222] on div "Pour activer le glissement avec le clavier, appuyez sur Alt+Entrée. Une fois ce…" at bounding box center [366, 186] width 733 height 354
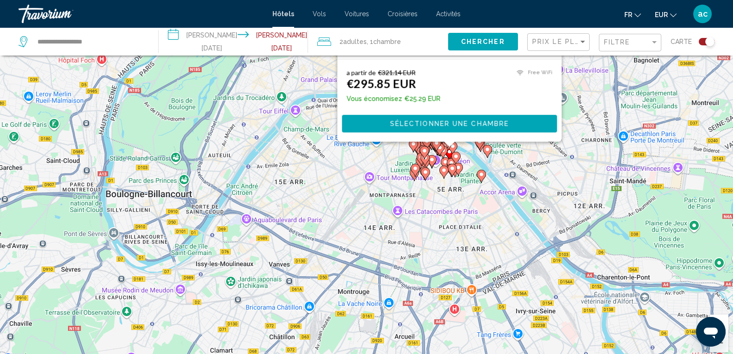
drag, startPoint x: 539, startPoint y: 224, endPoint x: 710, endPoint y: 269, distance: 176.1
click at [710, 269] on div "Pour activer le glissement avec le clavier, appuyez sur Alt+Entrée. Une fois ce…" at bounding box center [366, 186] width 733 height 354
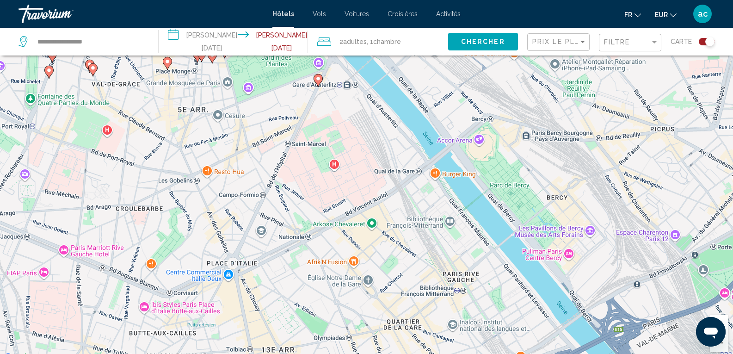
drag, startPoint x: 526, startPoint y: 193, endPoint x: 740, endPoint y: 226, distance: 216.2
click at [733, 226] on html "**********" at bounding box center [366, 131] width 733 height 354
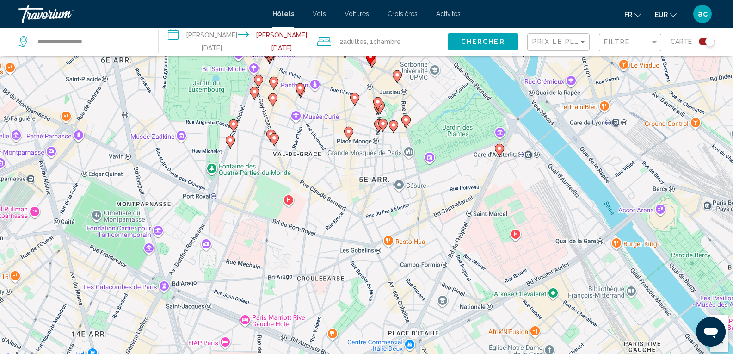
drag, startPoint x: 449, startPoint y: 167, endPoint x: 610, endPoint y: 218, distance: 168.9
click at [610, 218] on div "Pour activer le glissement avec le clavier, appuyez sur Alt+Entrée. Une fois ce…" at bounding box center [366, 186] width 733 height 354
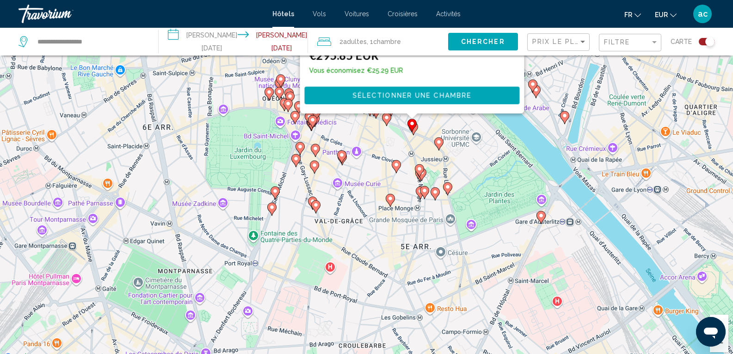
drag, startPoint x: 443, startPoint y: 188, endPoint x: 485, endPoint y: 257, distance: 81.0
click at [485, 257] on div "Pour activer le glissement avec le clavier, appuyez sur Alt+Entrée. Une fois ce…" at bounding box center [366, 186] width 733 height 354
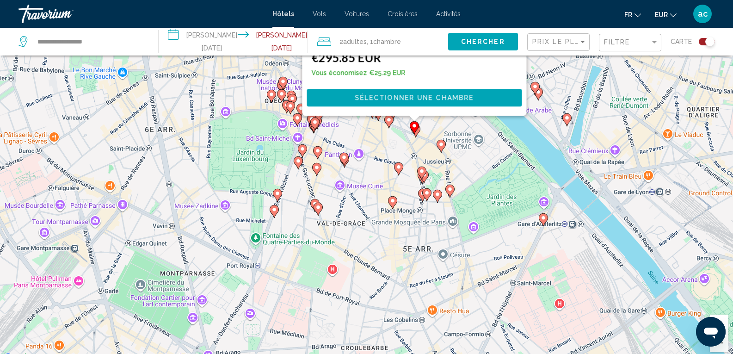
click at [466, 244] on div "Pour activer le glissement avec le clavier, appuyez sur Alt+Entrée. Une fois ce…" at bounding box center [366, 186] width 733 height 354
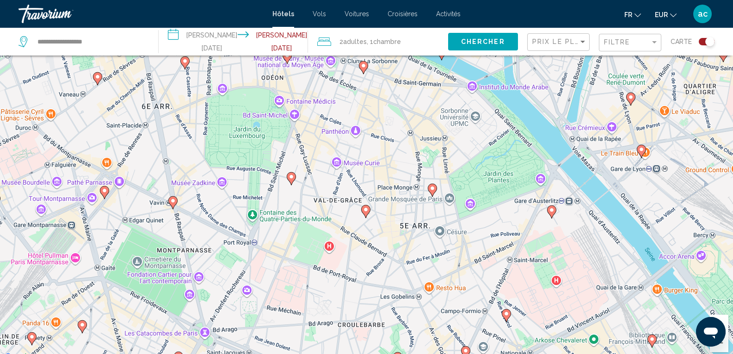
drag, startPoint x: 477, startPoint y: 244, endPoint x: 473, endPoint y: 216, distance: 28.5
click at [473, 216] on div "Pour activer le glissement avec le clavier, appuyez sur Alt+Entrée. Une fois ce…" at bounding box center [366, 186] width 733 height 354
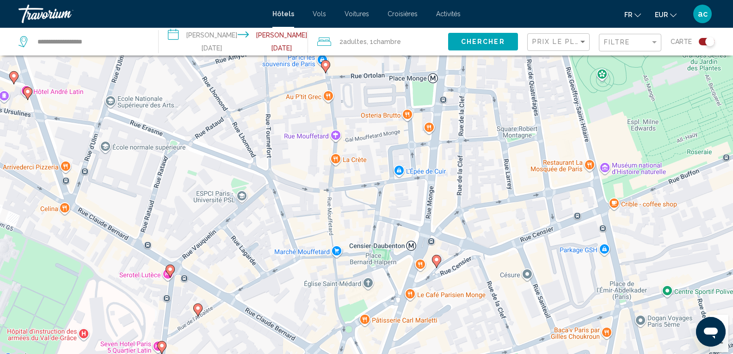
drag, startPoint x: 477, startPoint y: 213, endPoint x: 665, endPoint y: 199, distance: 188.8
click at [665, 199] on div "Pour activer le glissement avec le clavier, appuyez sur Alt+Entrée. Une fois ce…" at bounding box center [366, 186] width 733 height 354
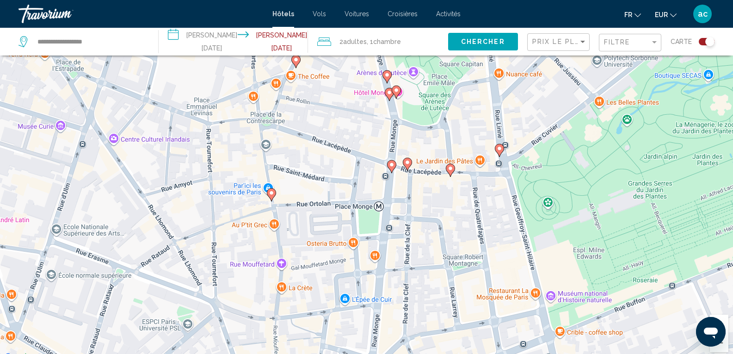
drag, startPoint x: 483, startPoint y: 248, endPoint x: 436, endPoint y: 297, distance: 67.7
click at [428, 308] on html "**********" at bounding box center [366, 131] width 733 height 354
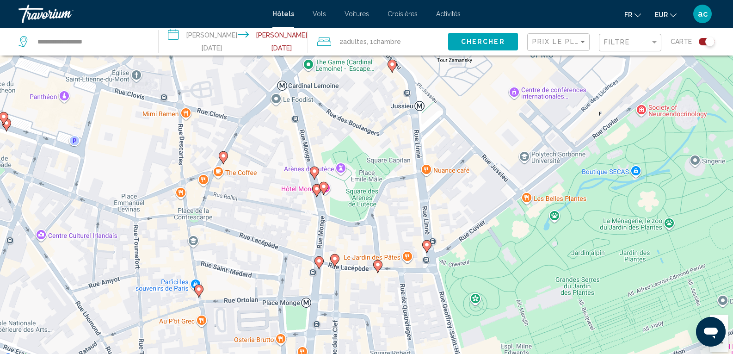
drag, startPoint x: 450, startPoint y: 222, endPoint x: 381, endPoint y: 346, distance: 141.6
click at [381, 346] on div "Pour activer le glissement avec le clavier, appuyez sur Alt+Entrée. Une fois ce…" at bounding box center [366, 186] width 733 height 354
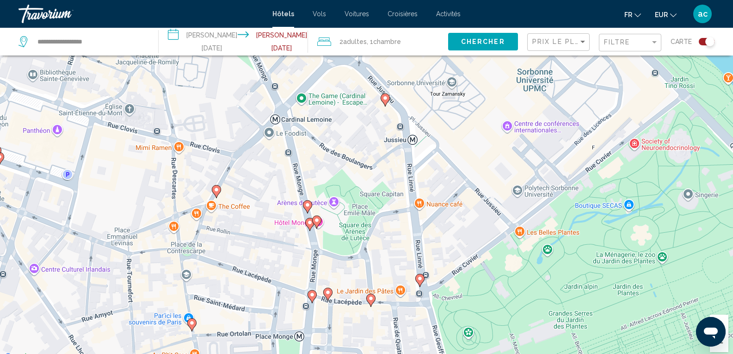
drag, startPoint x: 437, startPoint y: 270, endPoint x: 430, endPoint y: 304, distance: 34.9
click at [430, 304] on div "Pour activer le glissement avec le clavier, appuyez sur Alt+Entrée. Une fois ce…" at bounding box center [366, 186] width 733 height 354
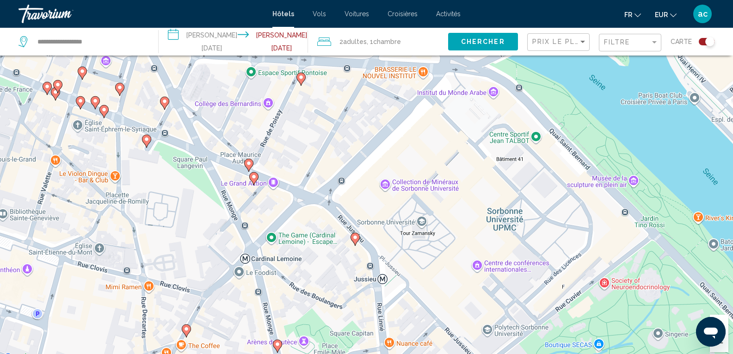
drag, startPoint x: 434, startPoint y: 149, endPoint x: 400, endPoint y: 173, distance: 41.2
click at [404, 282] on div "Pour activer le glissement avec le clavier, appuyez sur Alt+Entrée. Une fois ce…" at bounding box center [366, 186] width 733 height 354
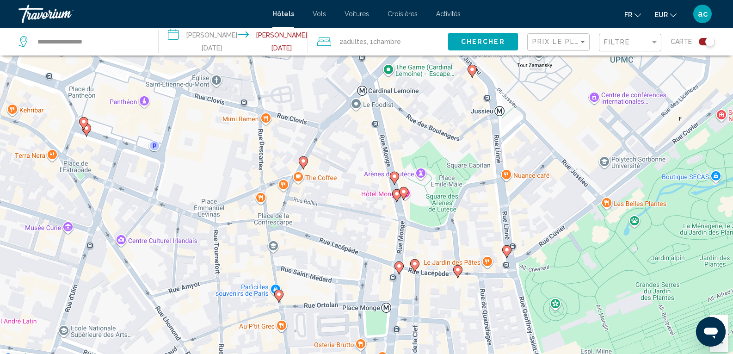
drag, startPoint x: 396, startPoint y: 129, endPoint x: 512, endPoint y: -31, distance: 197.9
click at [512, 0] on html "**********" at bounding box center [366, 131] width 733 height 354
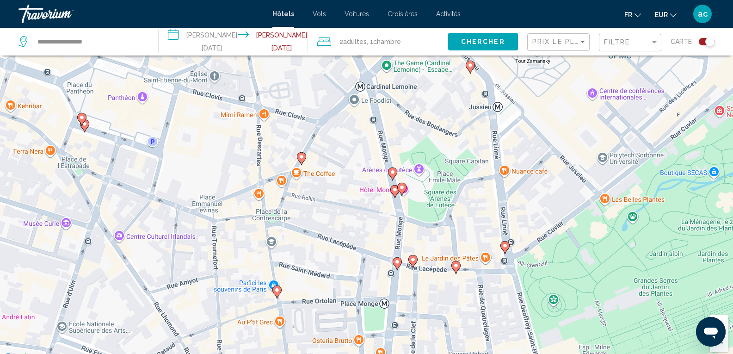
click at [391, 171] on image "Main content" at bounding box center [393, 172] width 6 height 6
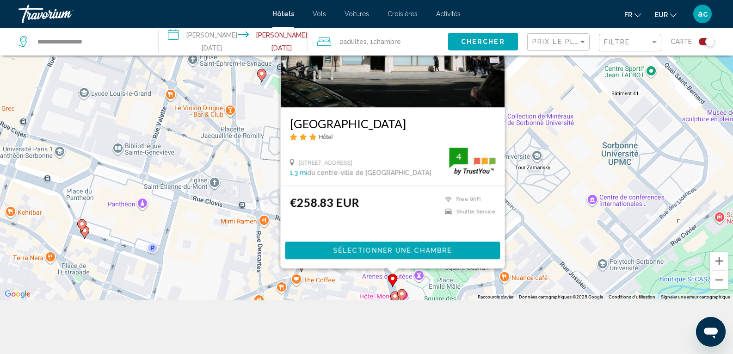
scroll to position [111, 0]
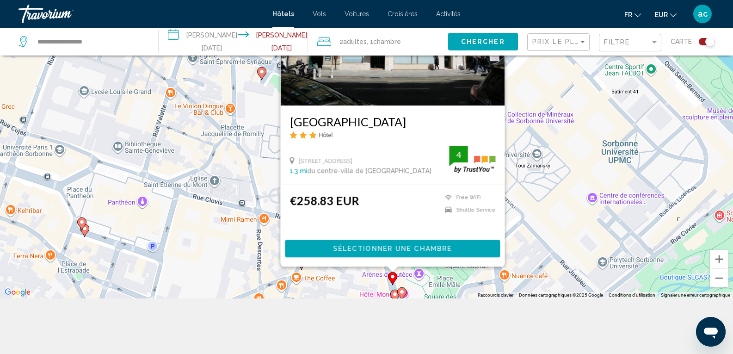
click at [401, 291] on image "Main content" at bounding box center [402, 292] width 6 height 6
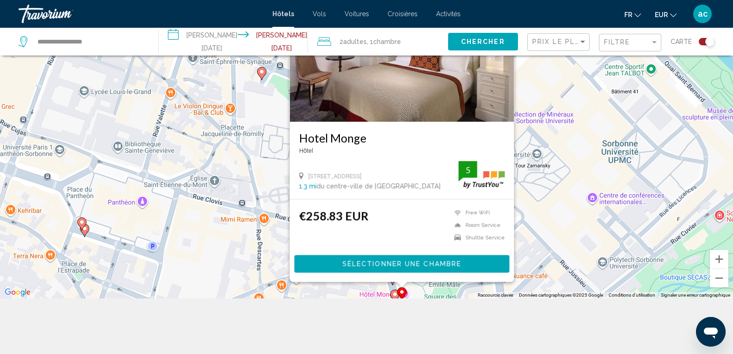
scroll to position [0, 0]
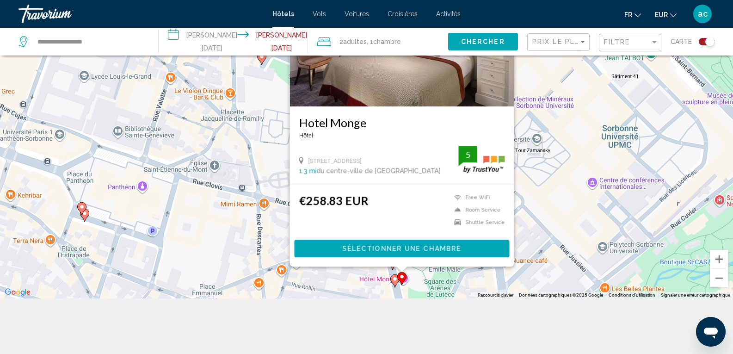
click at [396, 287] on gmp-advanced-marker "Main content" at bounding box center [394, 281] width 9 height 14
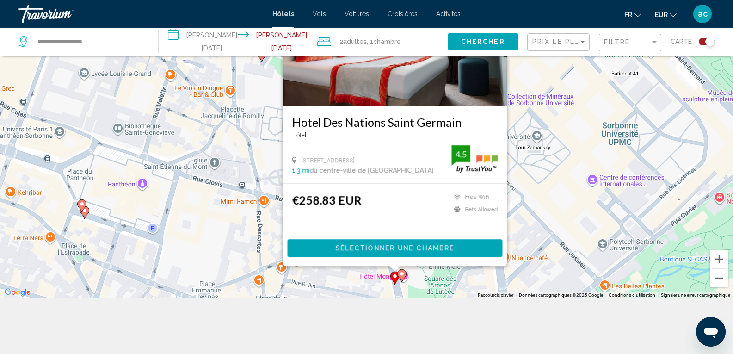
drag, startPoint x: 384, startPoint y: 284, endPoint x: 382, endPoint y: 289, distance: 5.4
click at [384, 285] on div "Pour activer le glissement avec le clavier, appuyez sur Alt+Entrée. Une fois ce…" at bounding box center [366, 121] width 733 height 354
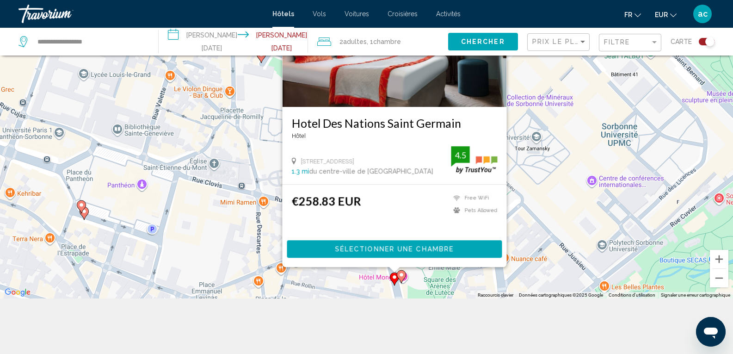
click at [382, 289] on div "Pour activer le glissement avec le clavier, appuyez sur Alt+Entrée. Une fois ce…" at bounding box center [366, 121] width 733 height 354
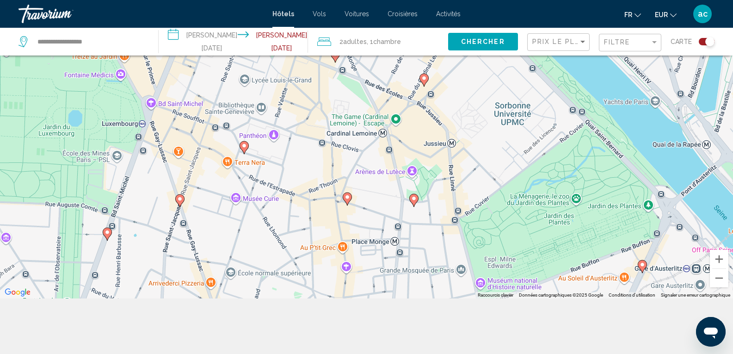
drag, startPoint x: 430, startPoint y: 243, endPoint x: 441, endPoint y: 144, distance: 100.1
click at [441, 144] on div "Pour activer le glissement avec le clavier, appuyez sur Alt+Entrée. Une fois ce…" at bounding box center [366, 121] width 733 height 354
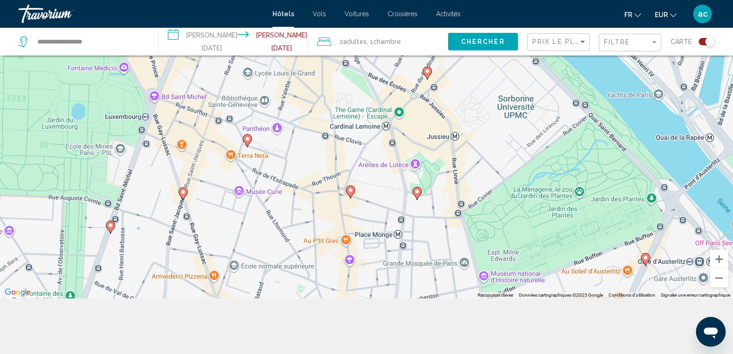
click at [414, 194] on icon "Main content" at bounding box center [417, 193] width 8 height 12
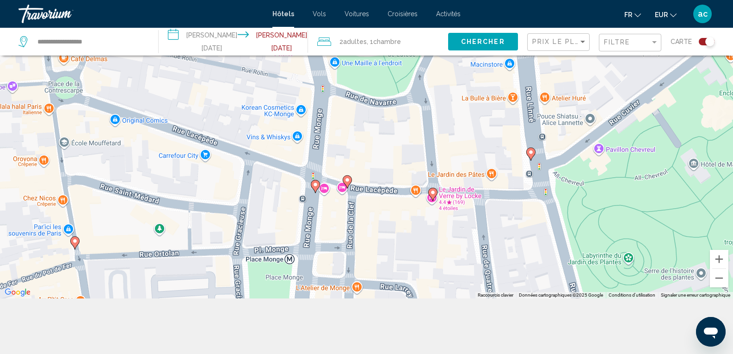
click at [346, 180] on image "Main content" at bounding box center [348, 180] width 6 height 6
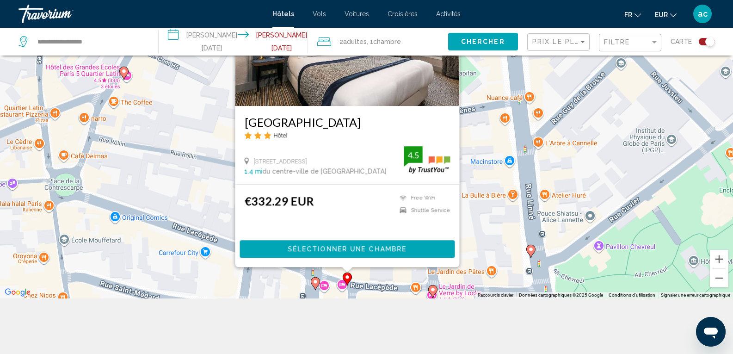
click at [316, 283] on image "Main content" at bounding box center [316, 282] width 6 height 6
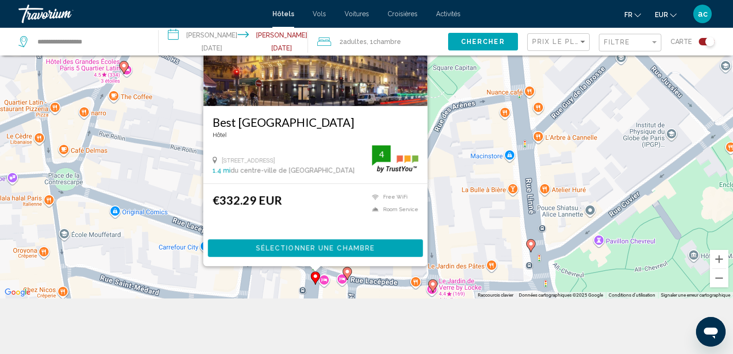
click at [437, 282] on icon "Main content" at bounding box center [432, 285] width 9 height 13
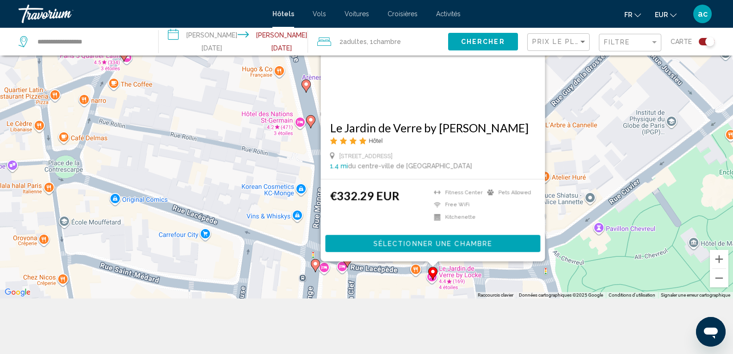
click at [234, 177] on div "Pour activer le glissement avec le clavier, appuyez sur Alt+Entrée. Une fois ce…" at bounding box center [366, 121] width 733 height 354
